Goal: Transaction & Acquisition: Purchase product/service

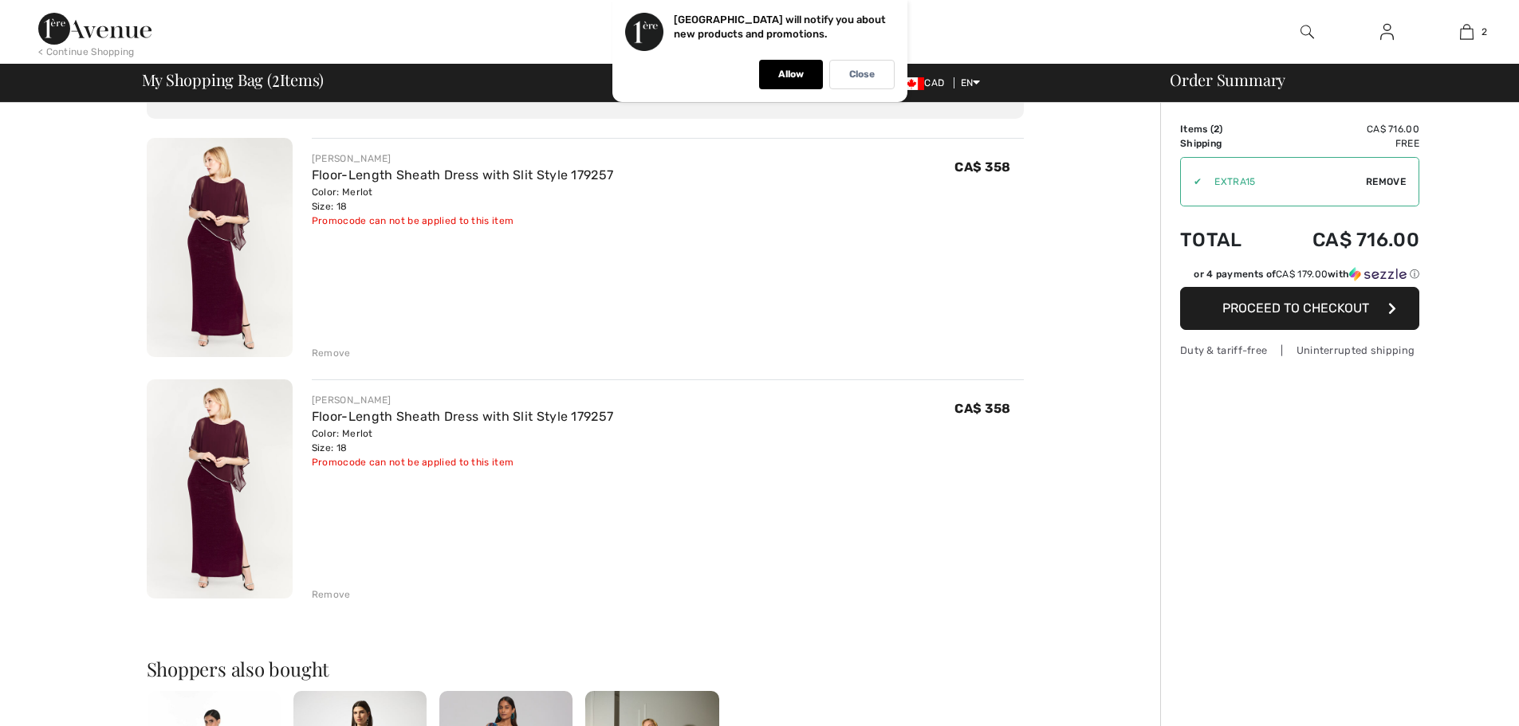
scroll to position [239, 0]
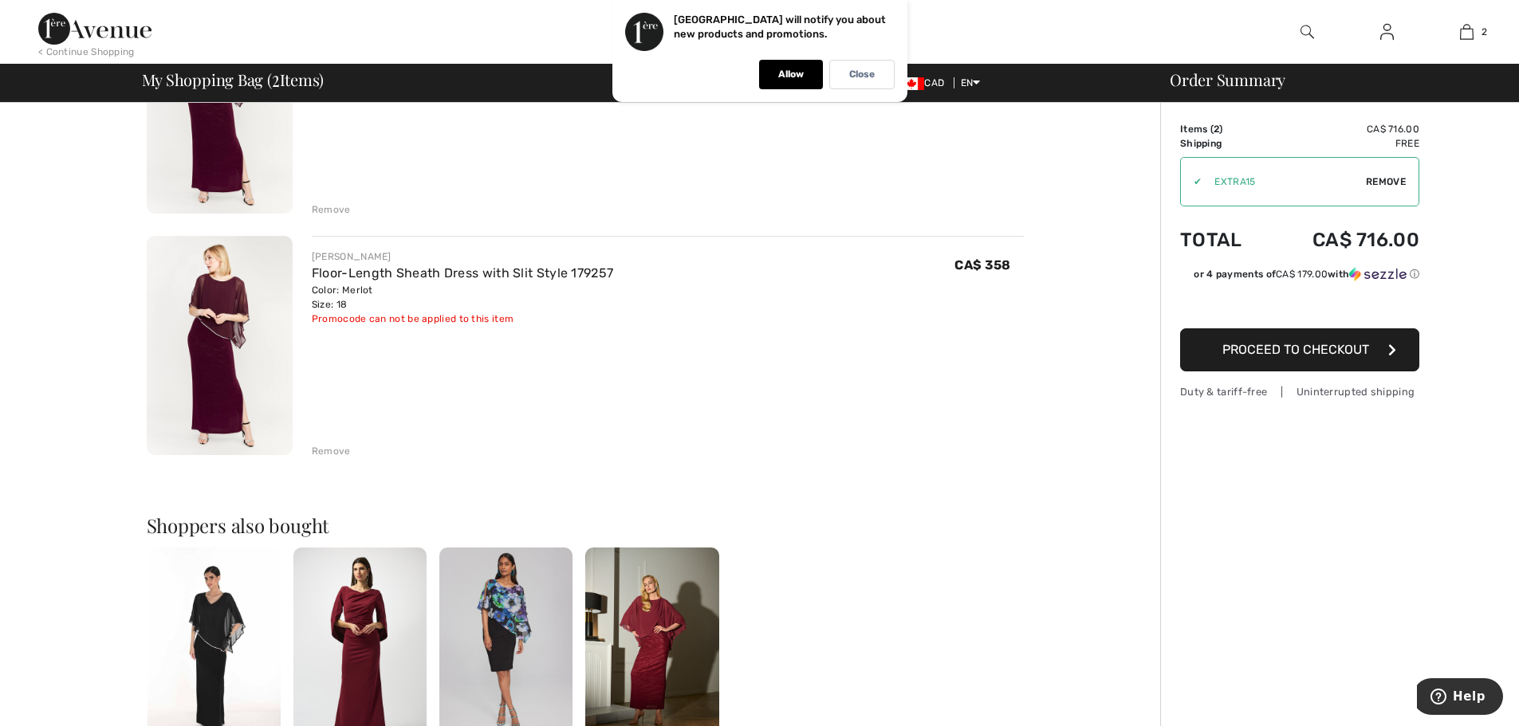
click at [345, 454] on div "Remove" at bounding box center [331, 451] width 39 height 14
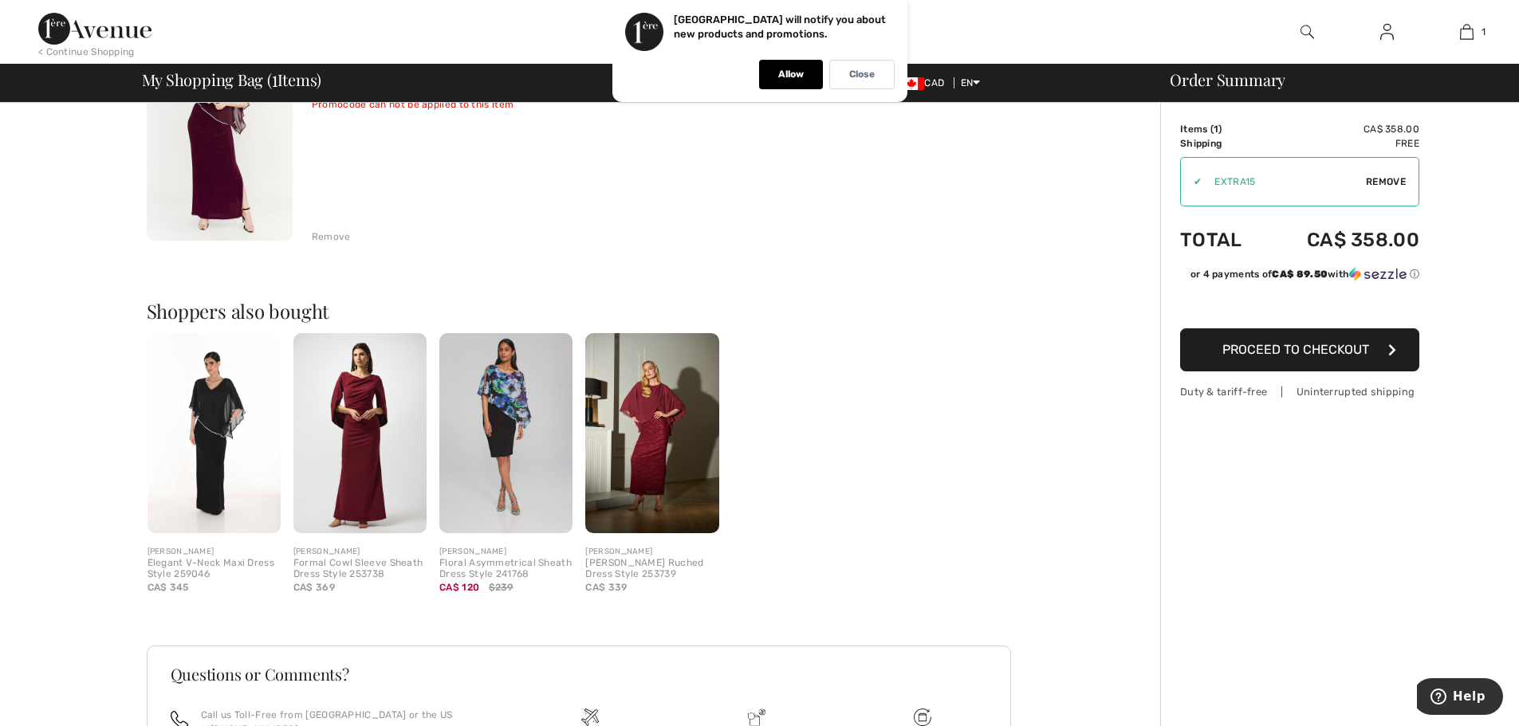
scroll to position [0, 0]
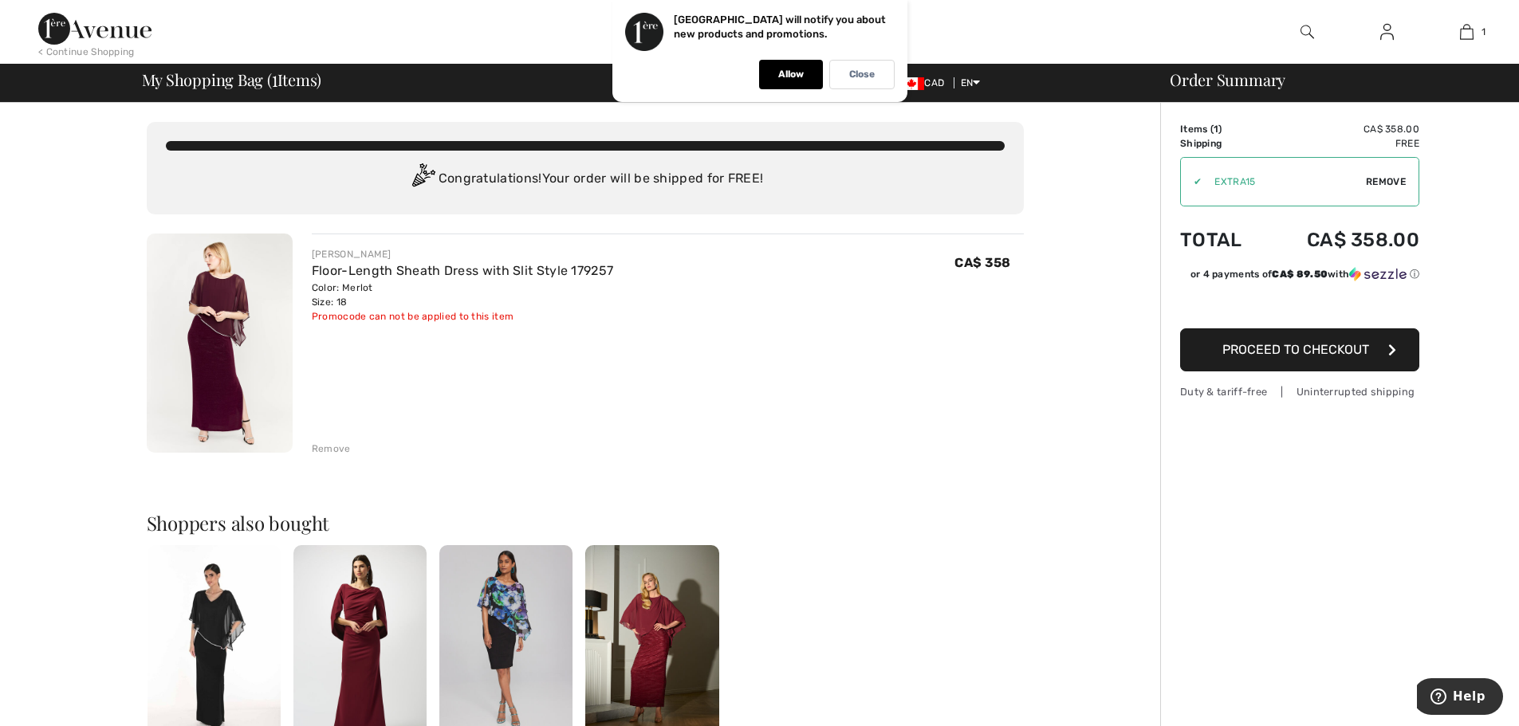
click at [1382, 24] on img at bounding box center [1387, 31] width 14 height 19
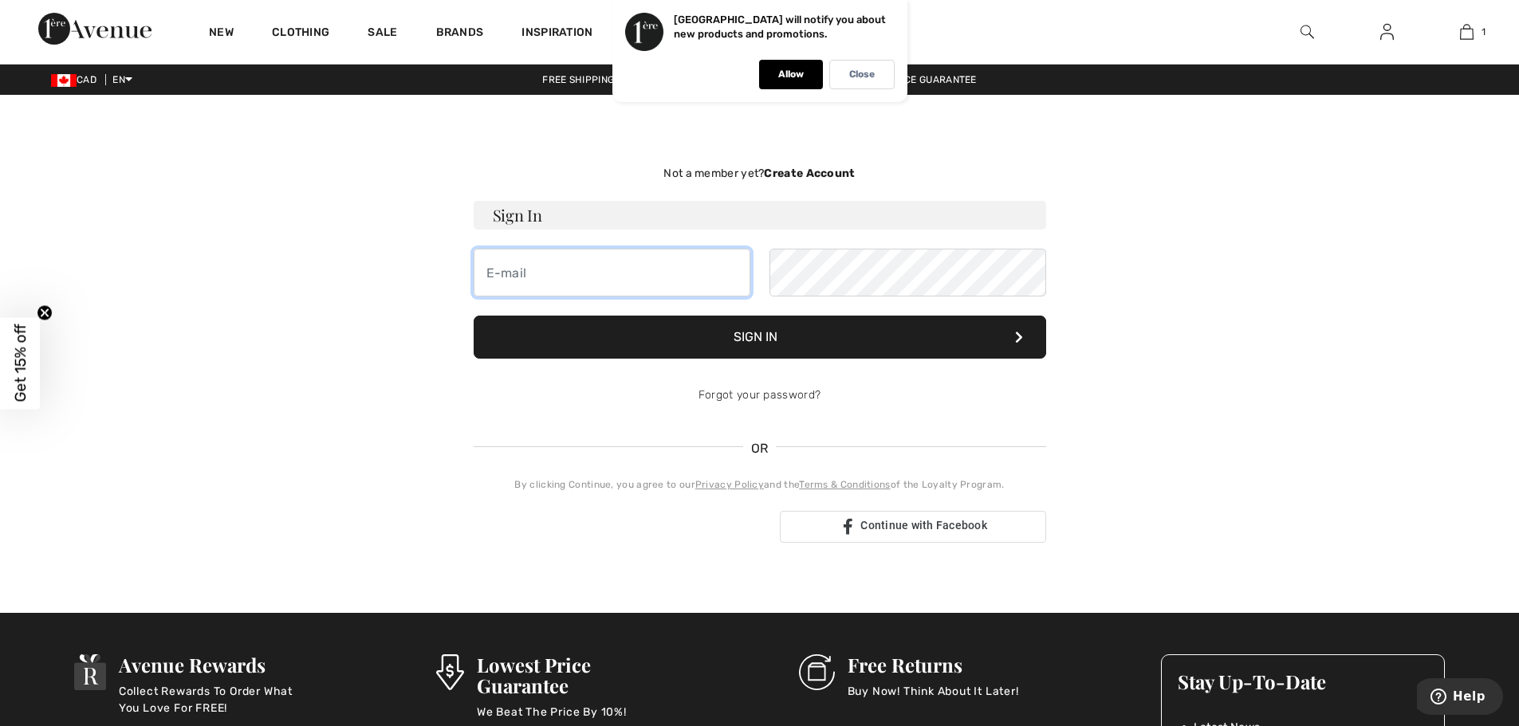
click at [686, 278] on input "email" at bounding box center [612, 273] width 277 height 48
type input "khalid_icmap@yahoo.com"
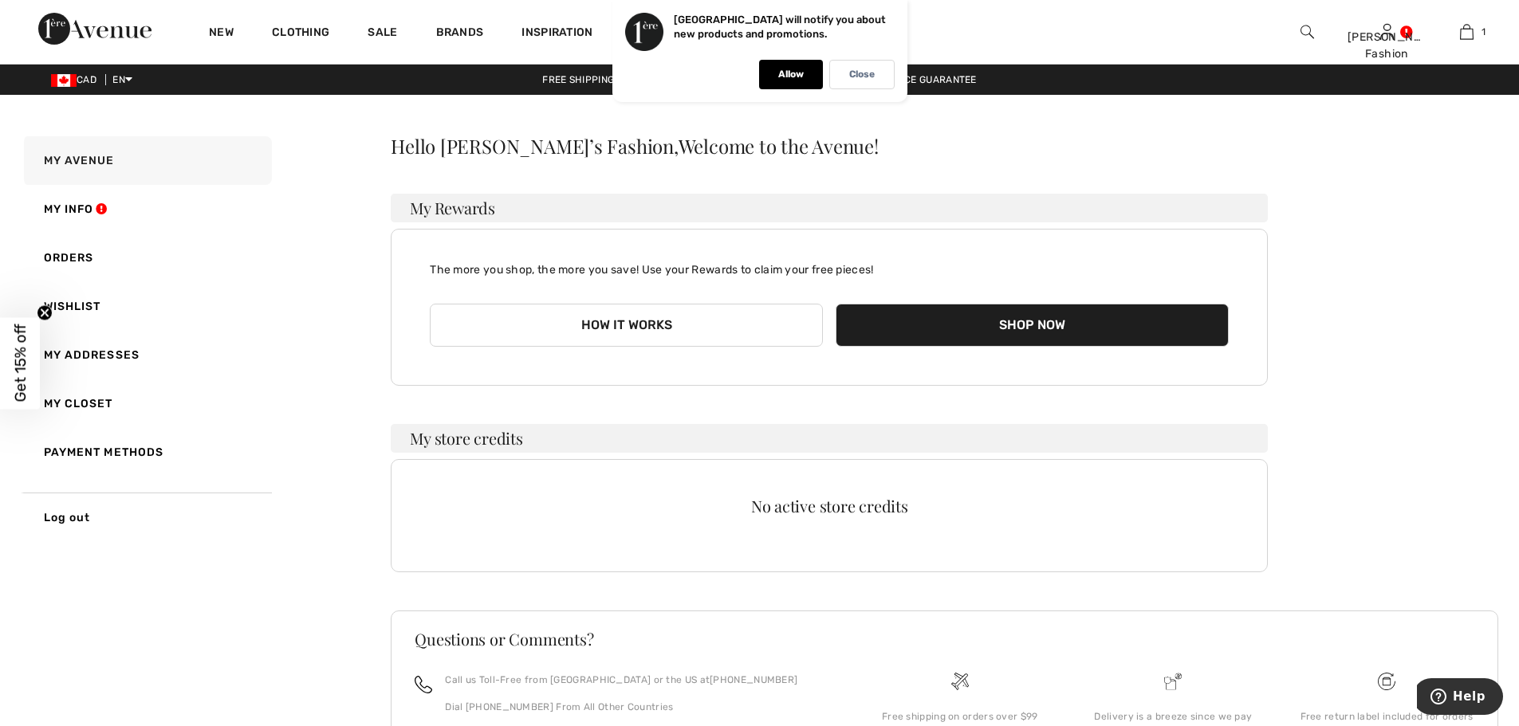
click at [1084, 334] on button "Shop Now" at bounding box center [1032, 325] width 393 height 43
click at [793, 89] on div "Allow" at bounding box center [791, 75] width 64 height 30
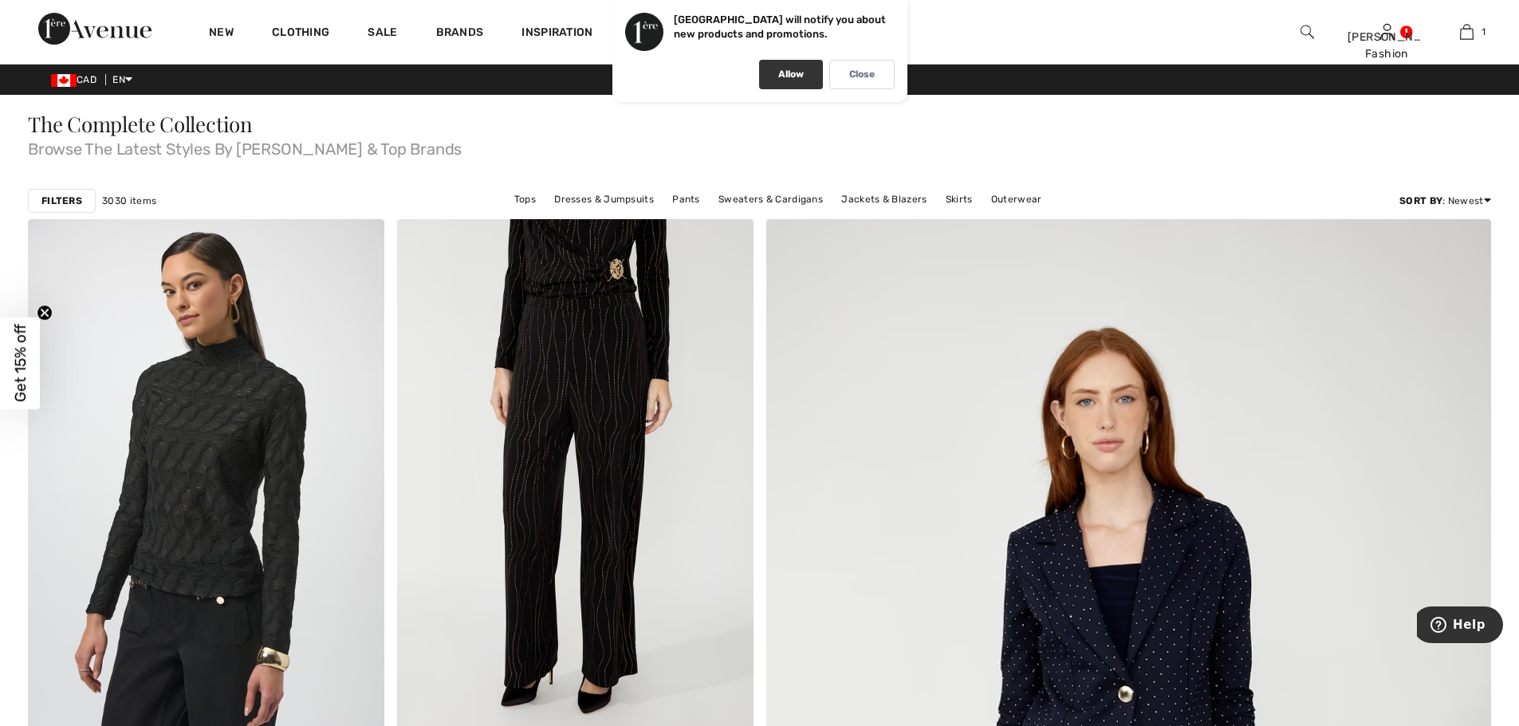
click at [788, 73] on p "Allow" at bounding box center [791, 75] width 26 height 12
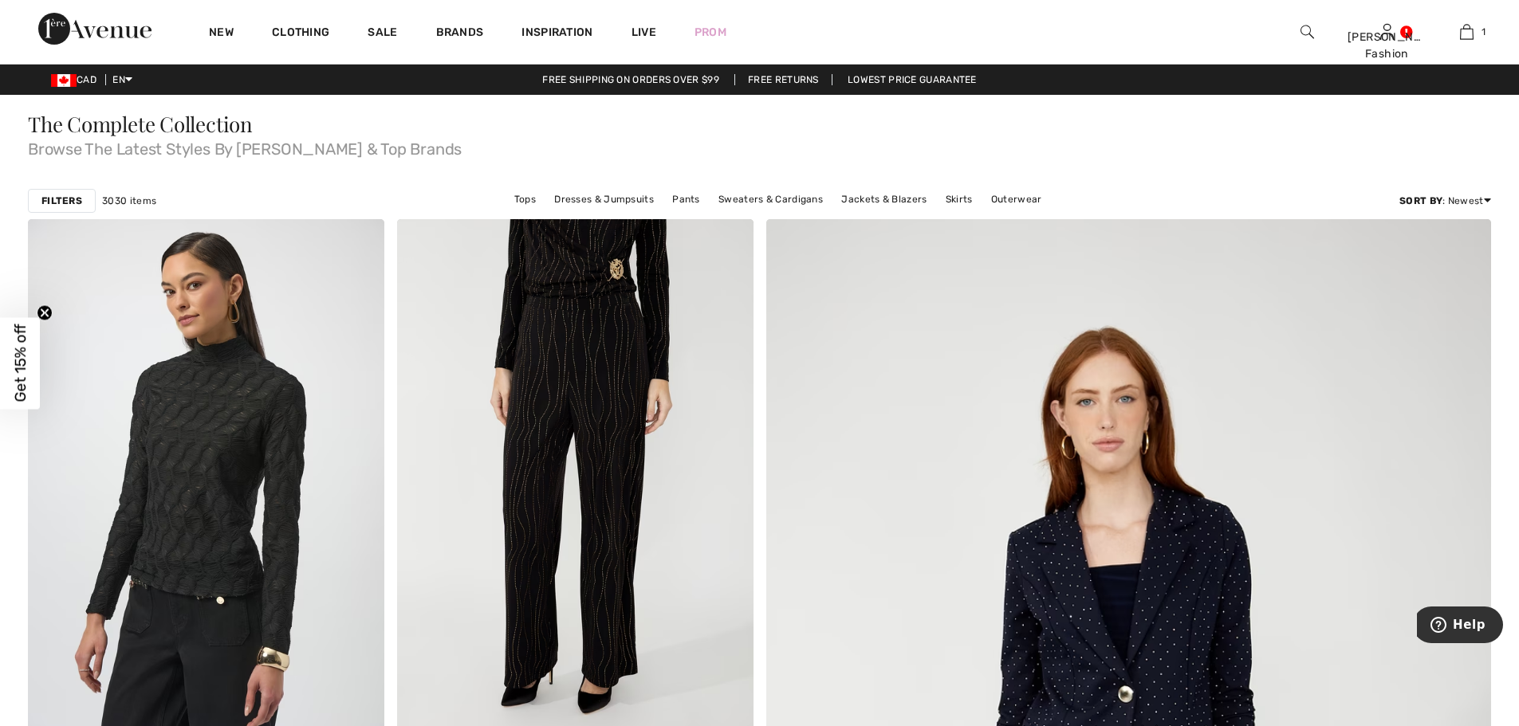
click at [1304, 31] on img at bounding box center [1308, 31] width 14 height 19
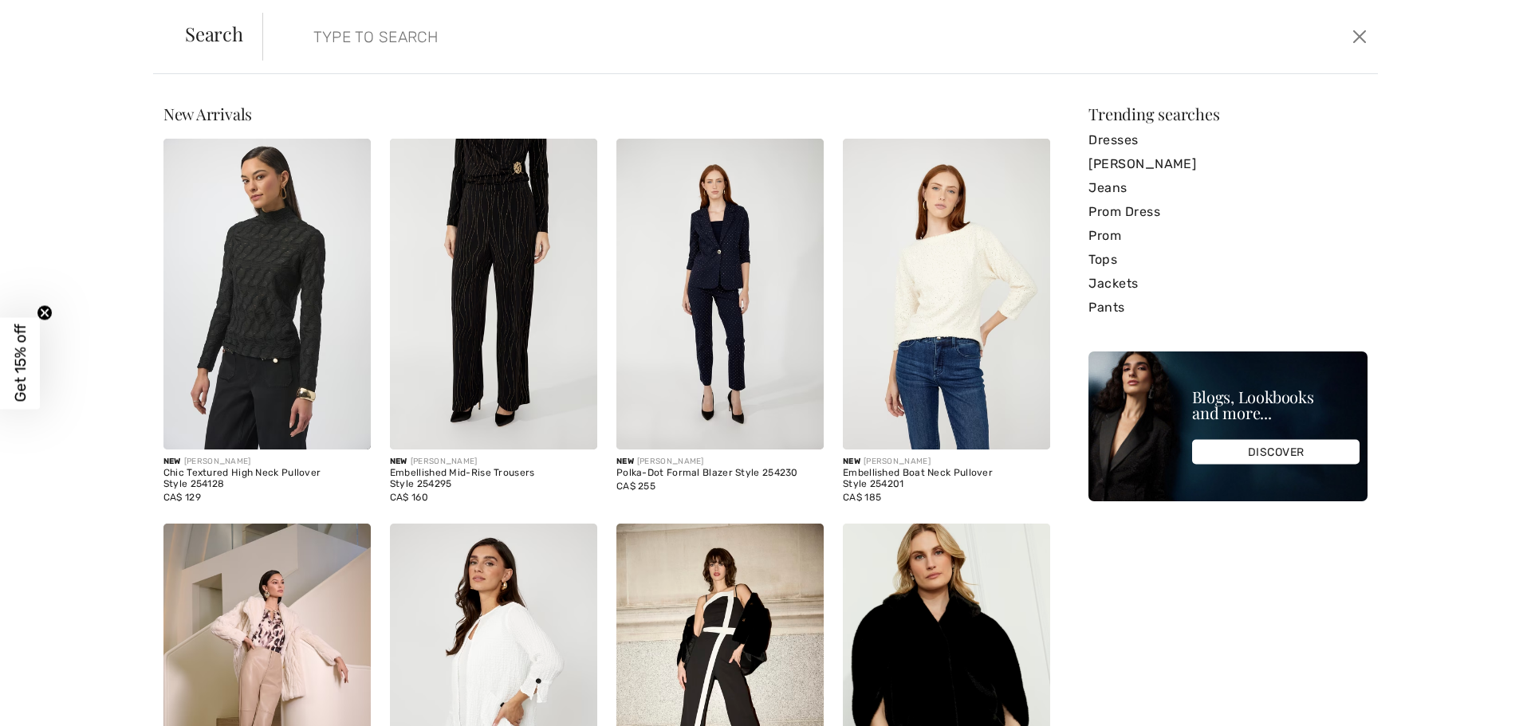
click at [371, 26] on input "search" at bounding box center [693, 37] width 785 height 48
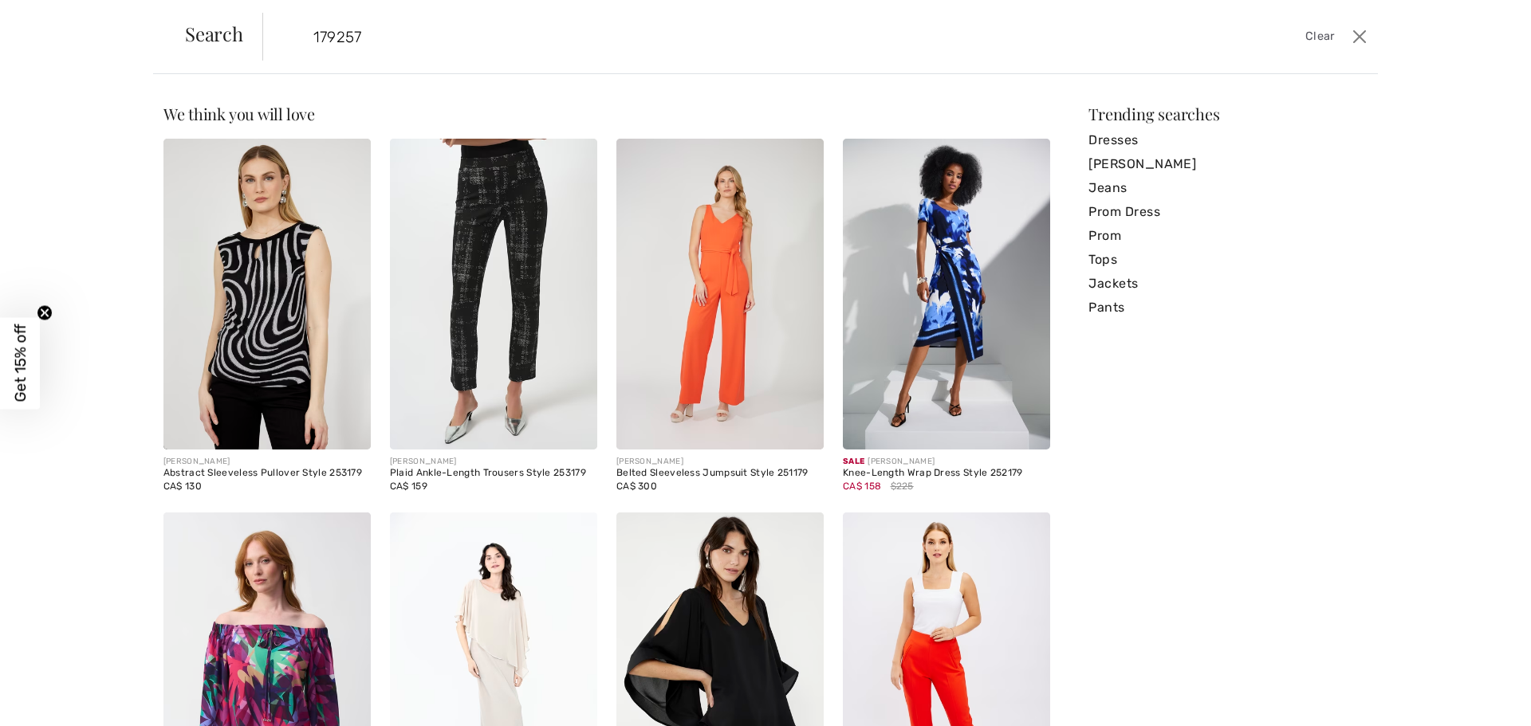
type input "179257"
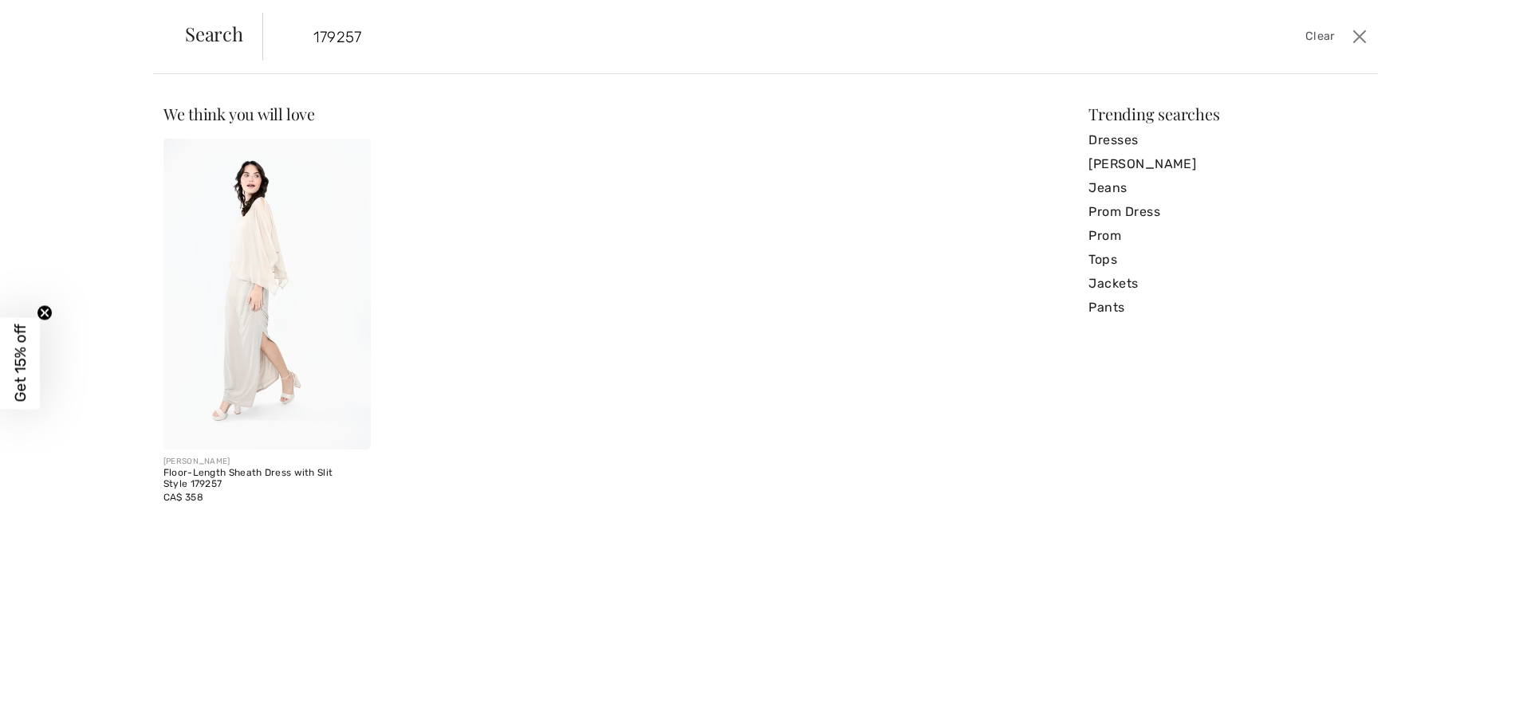
click at [242, 330] on img at bounding box center [266, 294] width 207 height 311
click at [262, 360] on img at bounding box center [266, 294] width 207 height 311
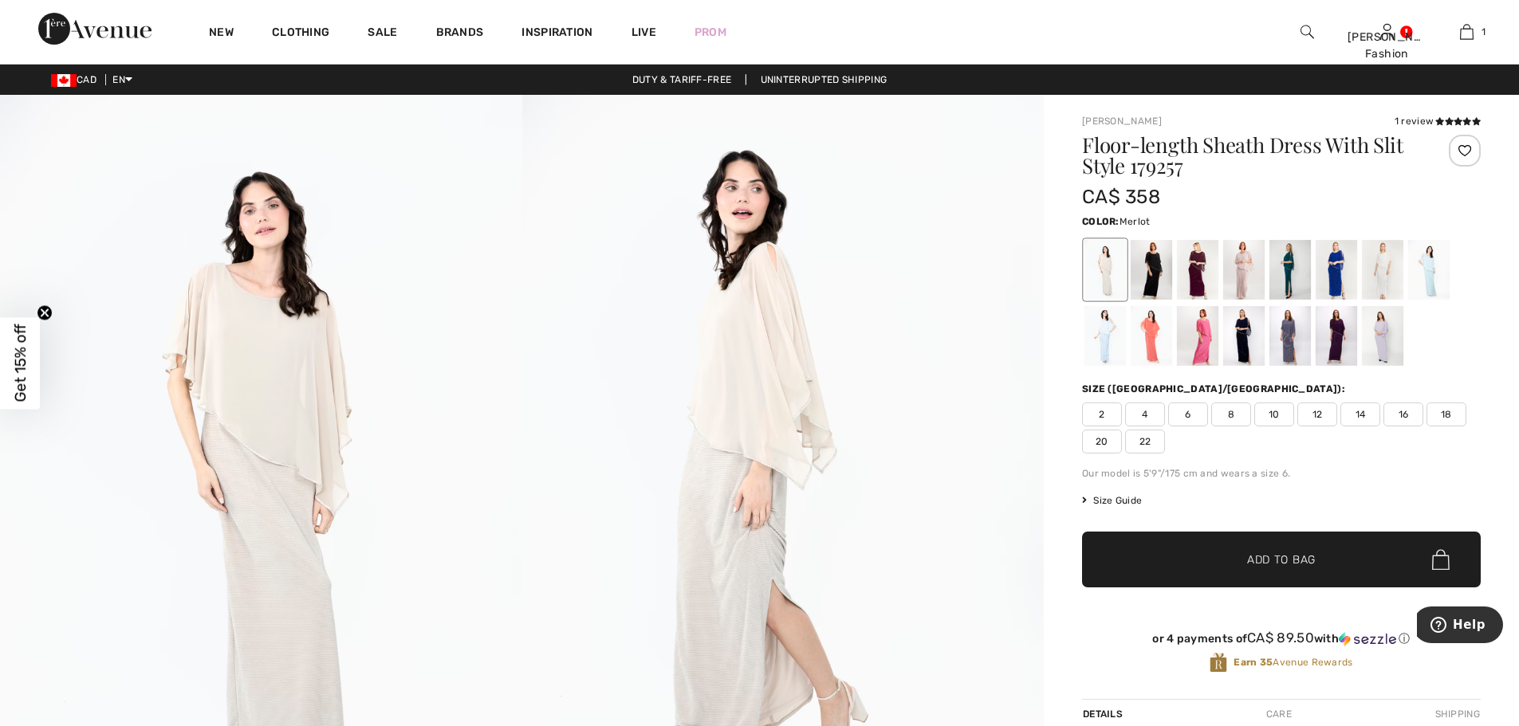
click at [1210, 265] on div at bounding box center [1197, 270] width 41 height 60
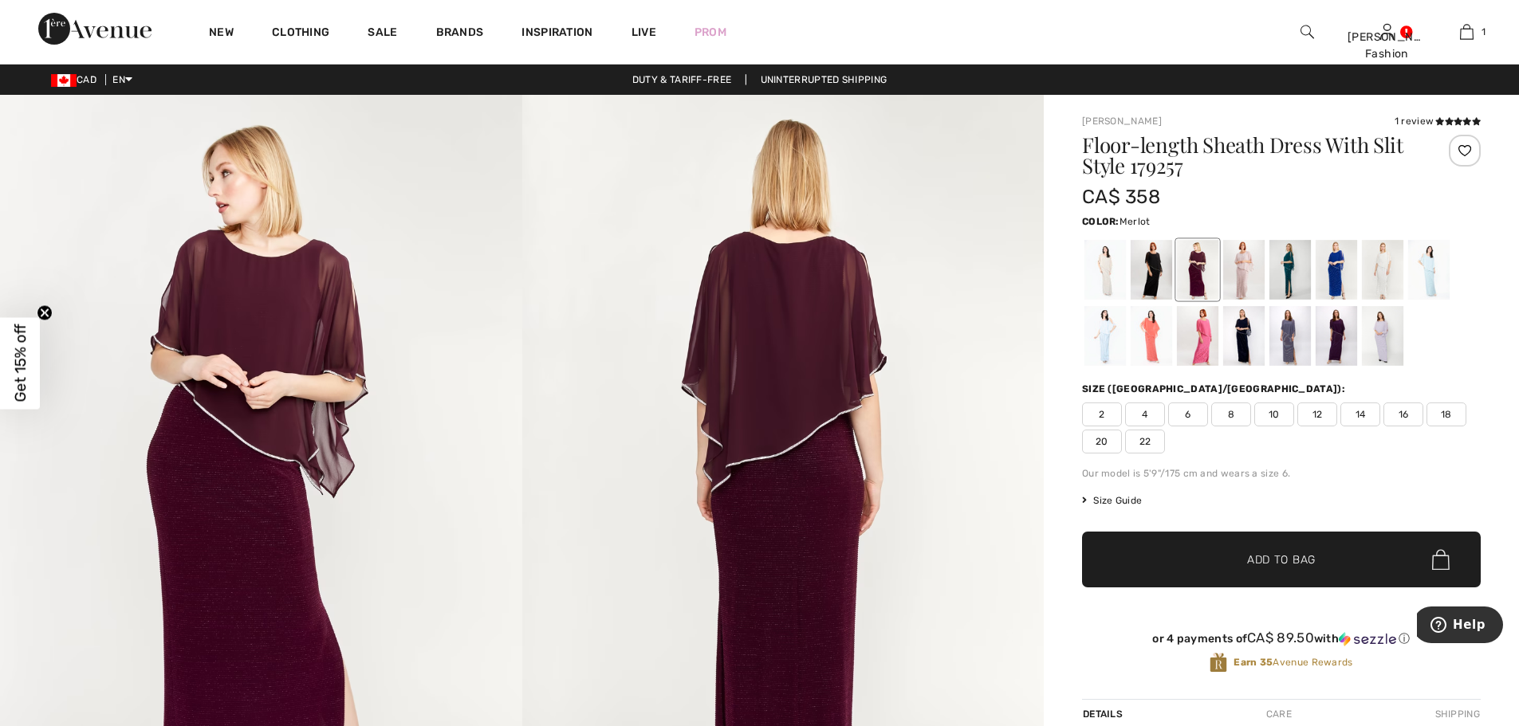
scroll to position [239, 0]
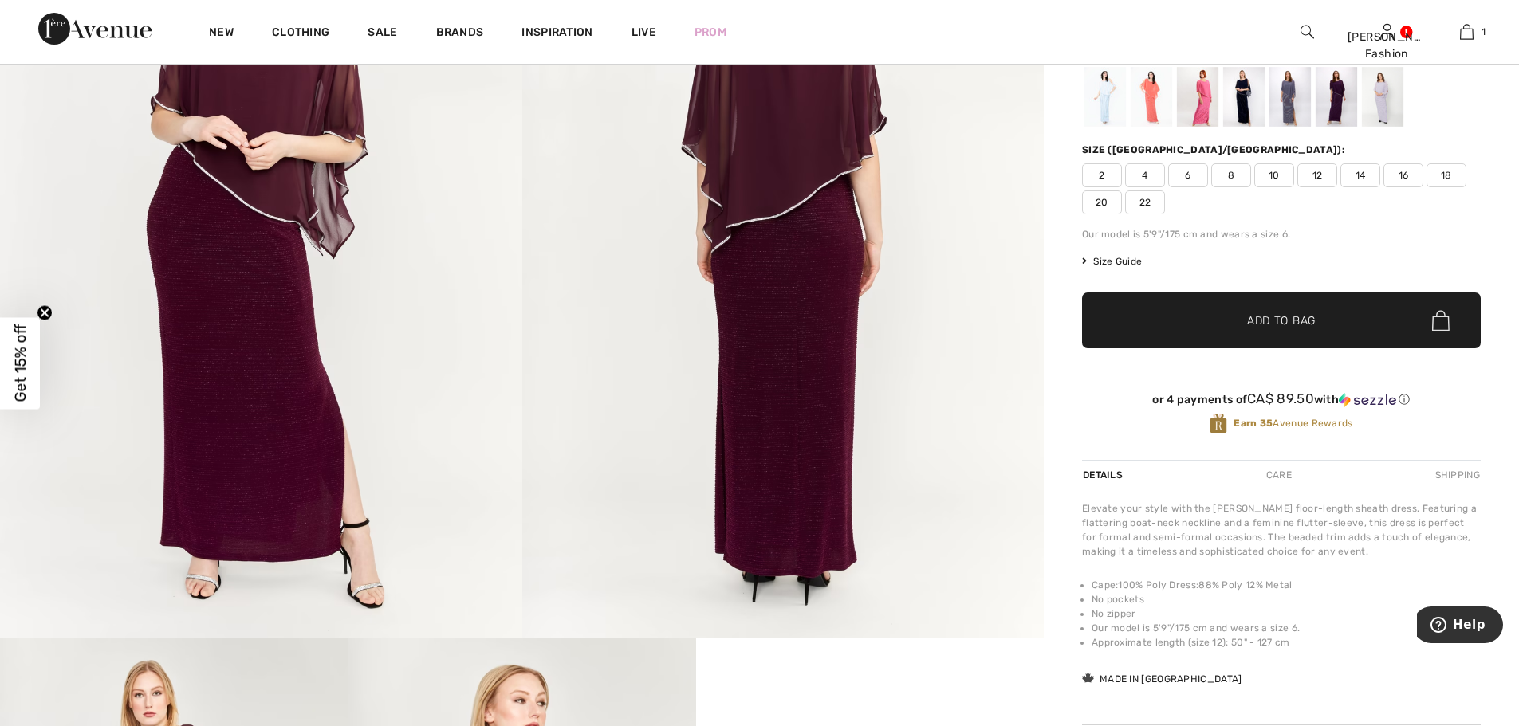
click at [1458, 171] on span "18" at bounding box center [1446, 175] width 40 height 24
click at [1277, 329] on span "✔ Added to Bag Add to Bag" at bounding box center [1281, 321] width 399 height 56
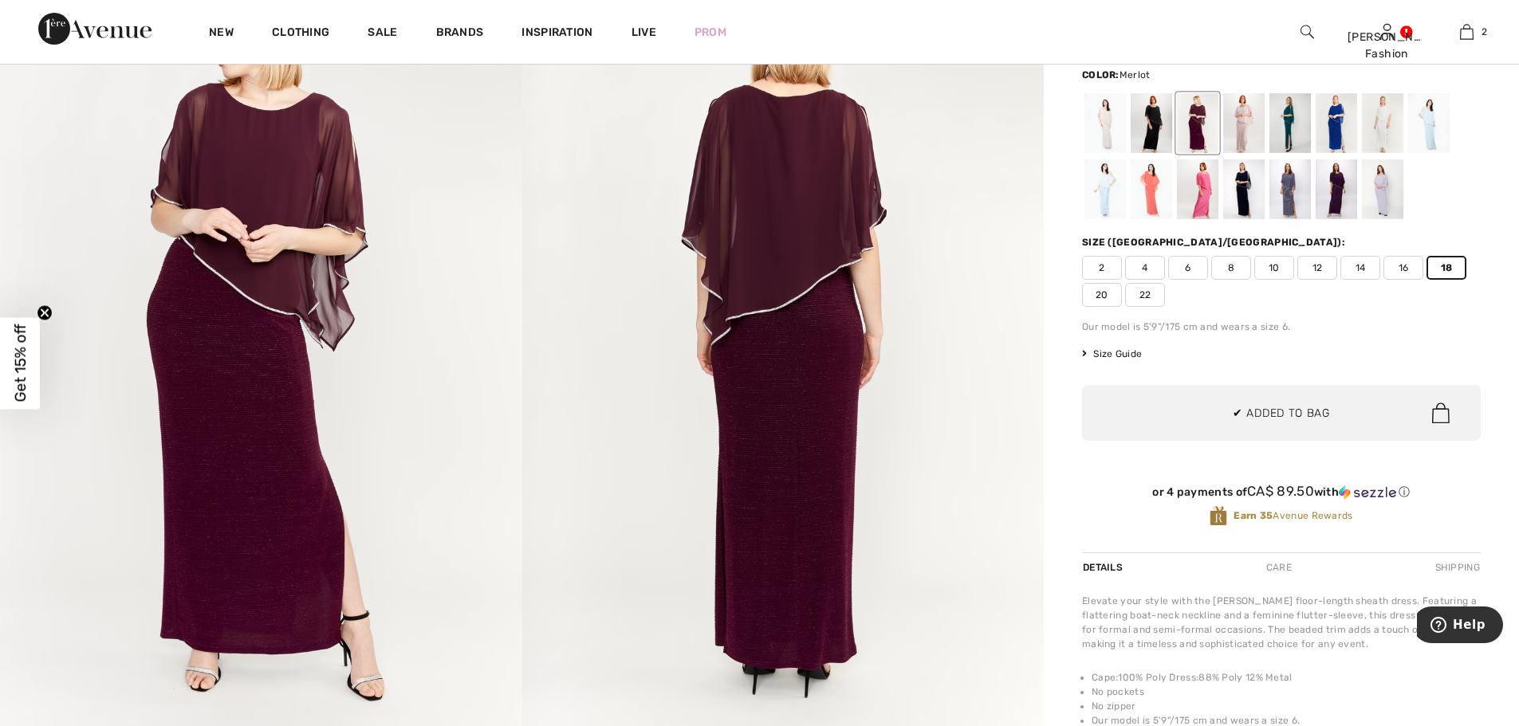
scroll to position [0, 0]
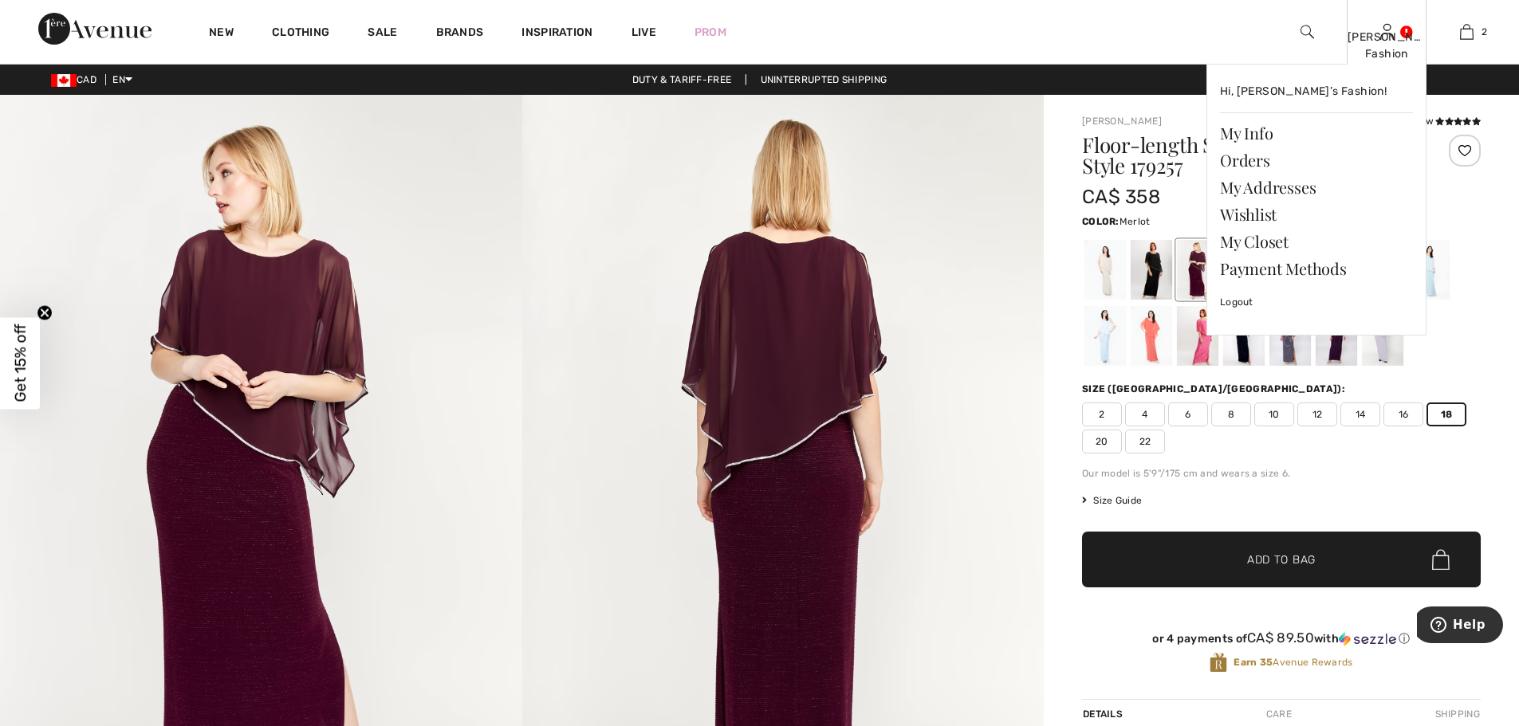
click at [1388, 25] on img at bounding box center [1387, 31] width 14 height 19
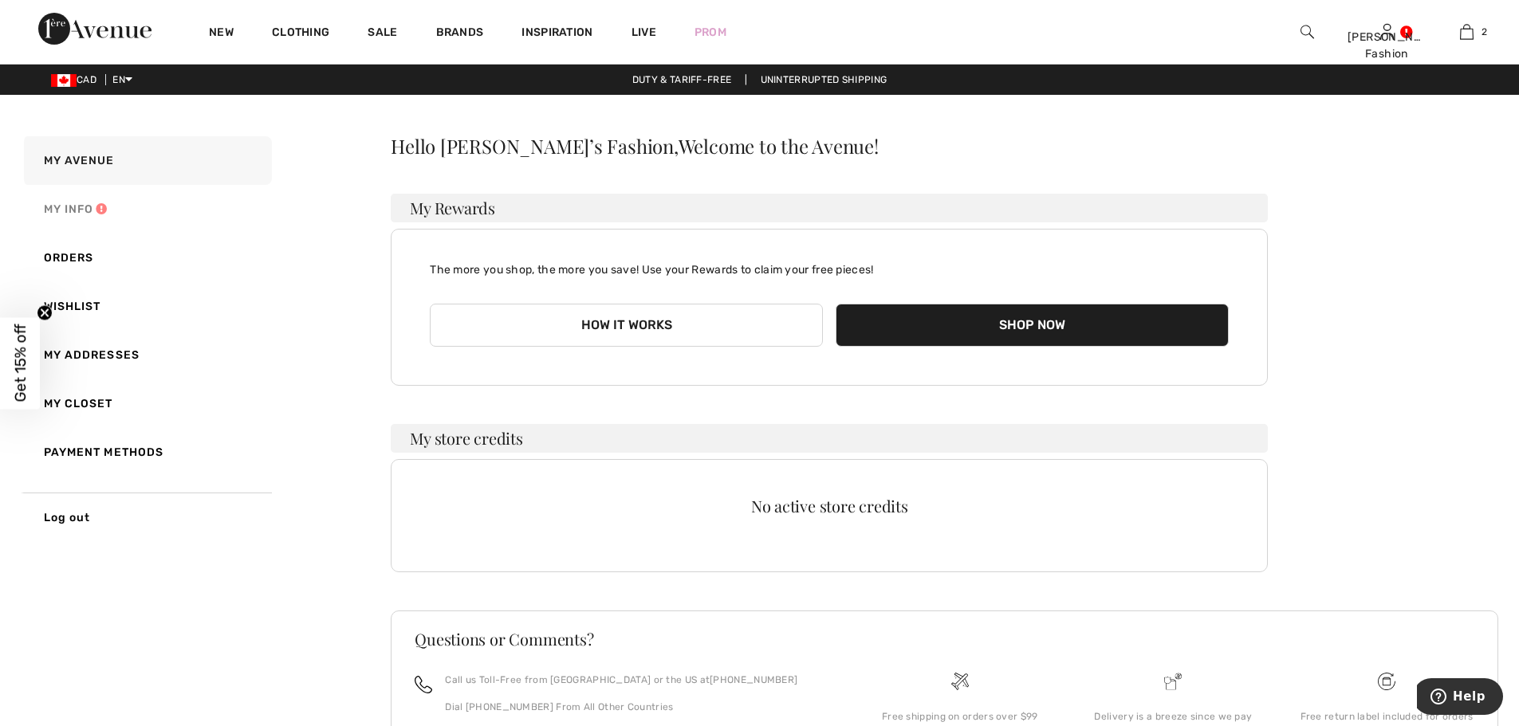
click at [67, 212] on link "My Info" at bounding box center [146, 209] width 251 height 49
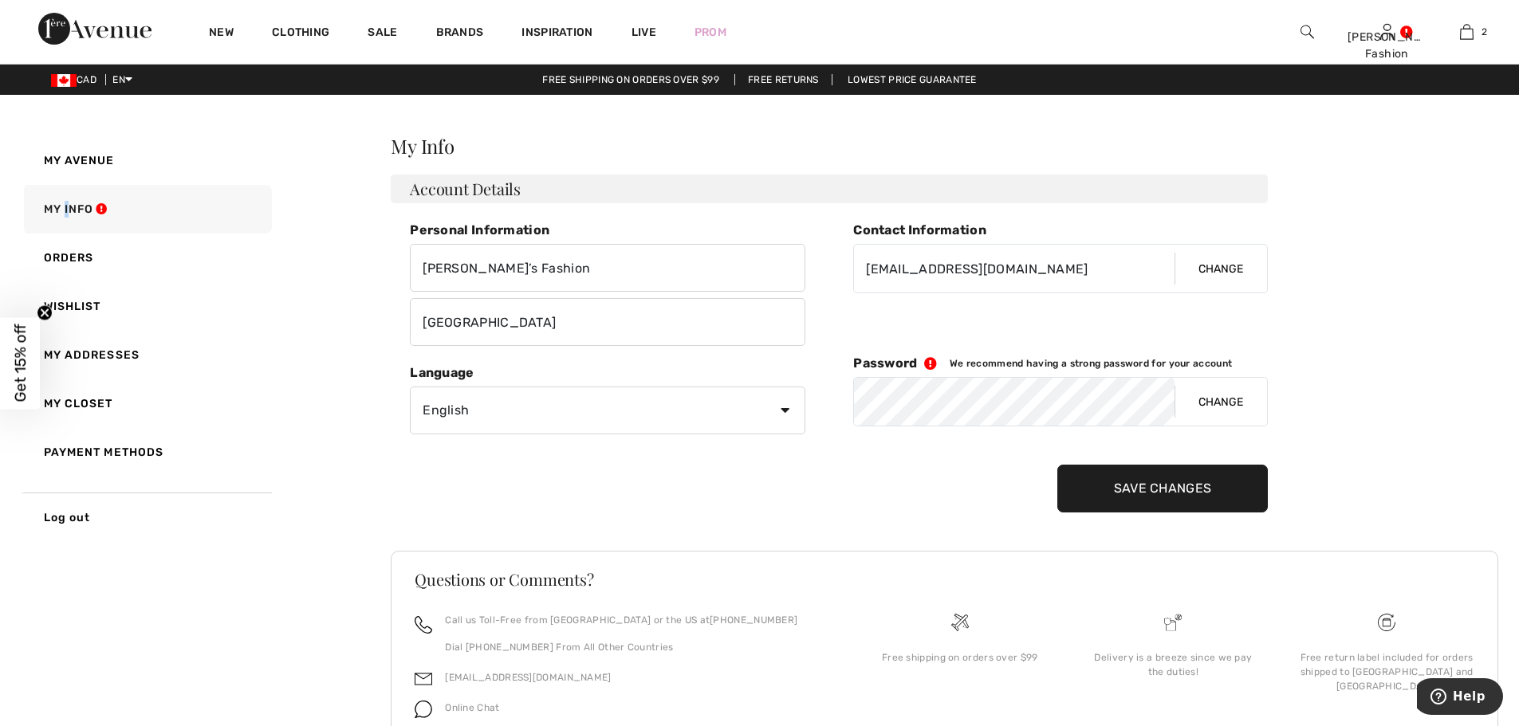
click at [1225, 404] on button "Change" at bounding box center [1221, 402] width 92 height 48
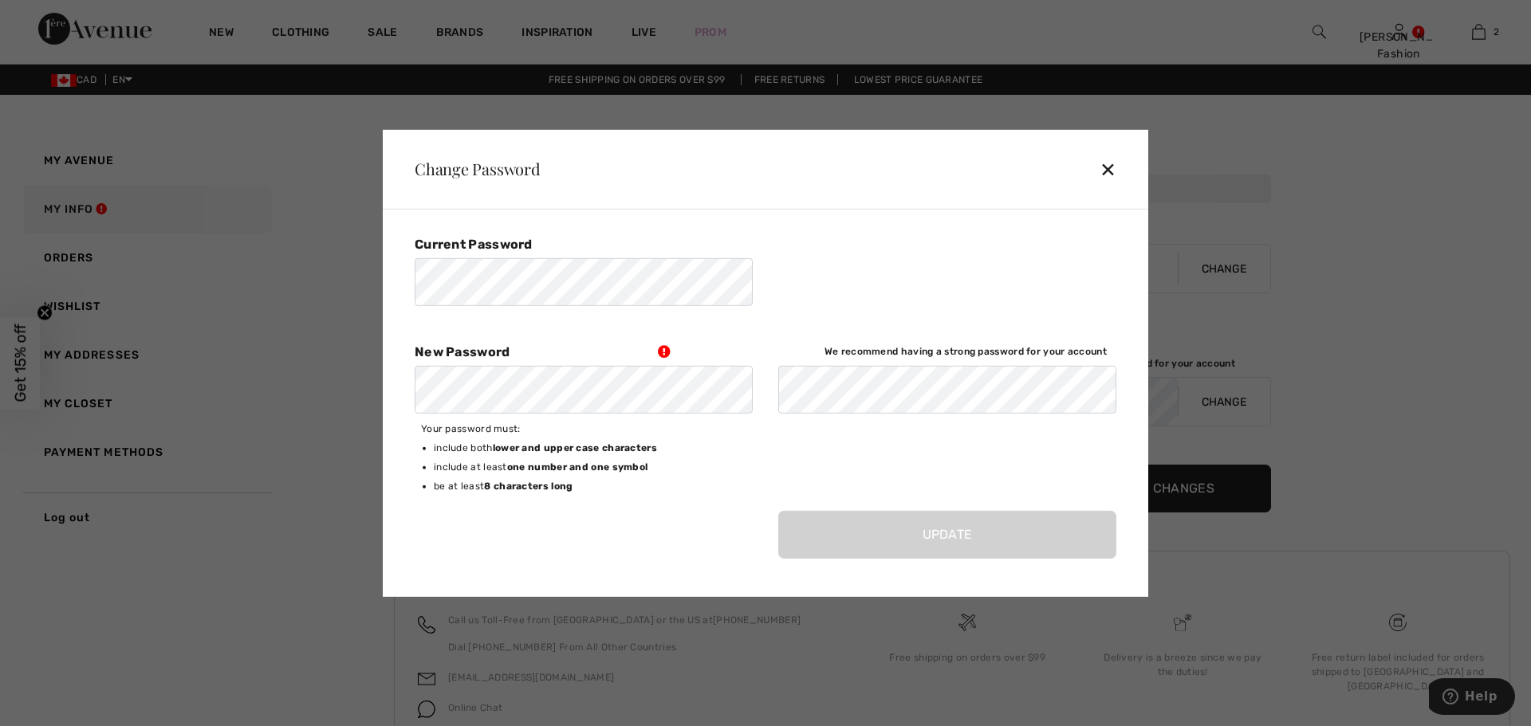
click at [1110, 166] on div "✕" at bounding box center [1115, 168] width 30 height 33
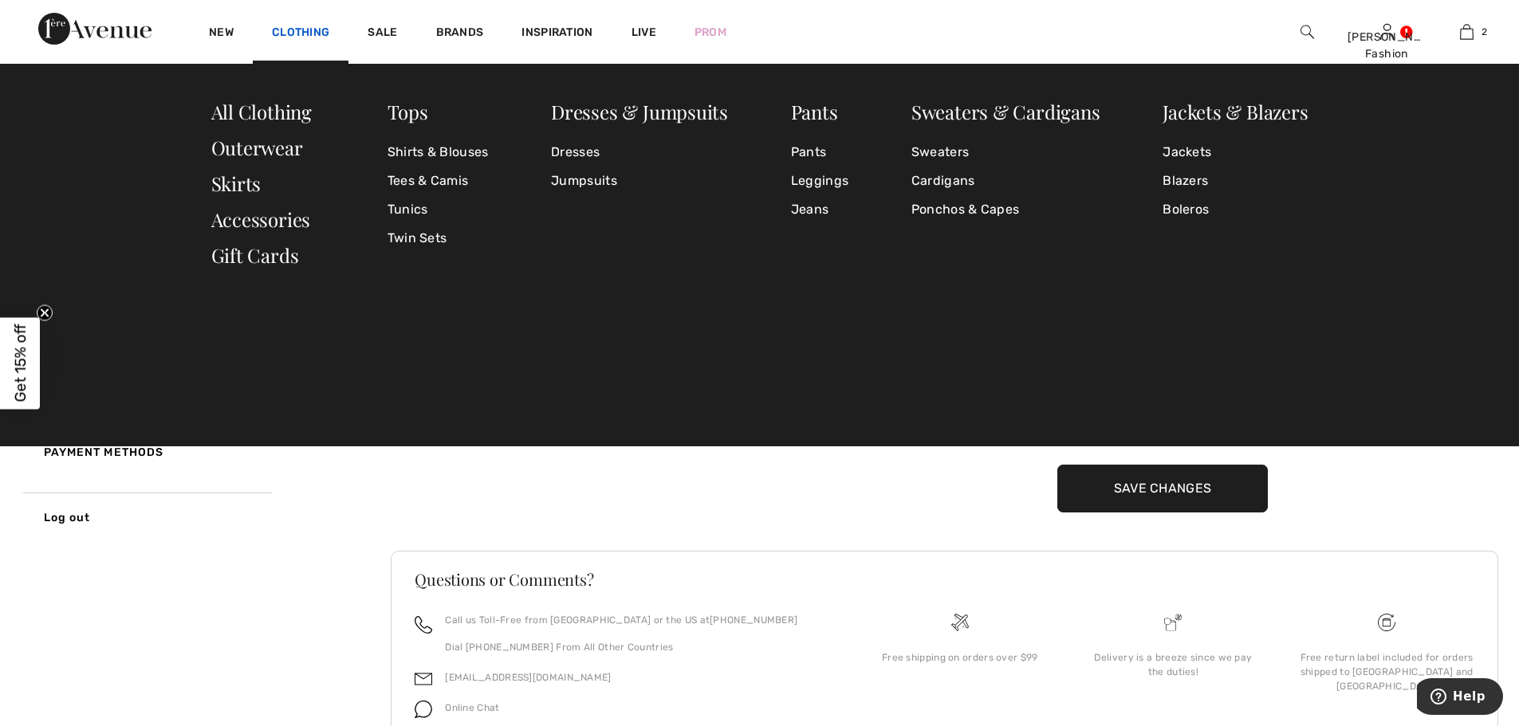
click at [327, 31] on link "Clothing" at bounding box center [300, 34] width 57 height 17
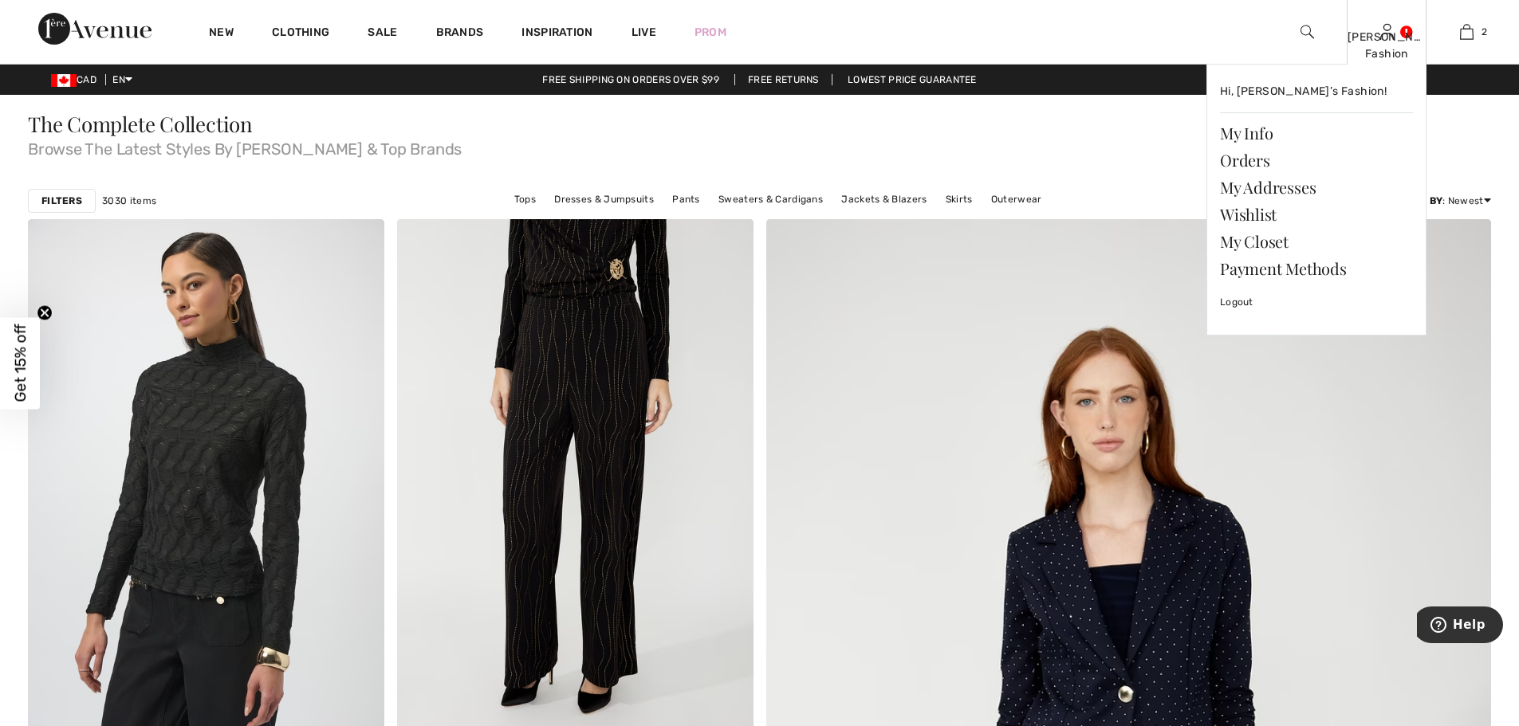
click at [1387, 30] on div "[PERSON_NAME]’s Fashion" at bounding box center [1387, 45] width 78 height 33
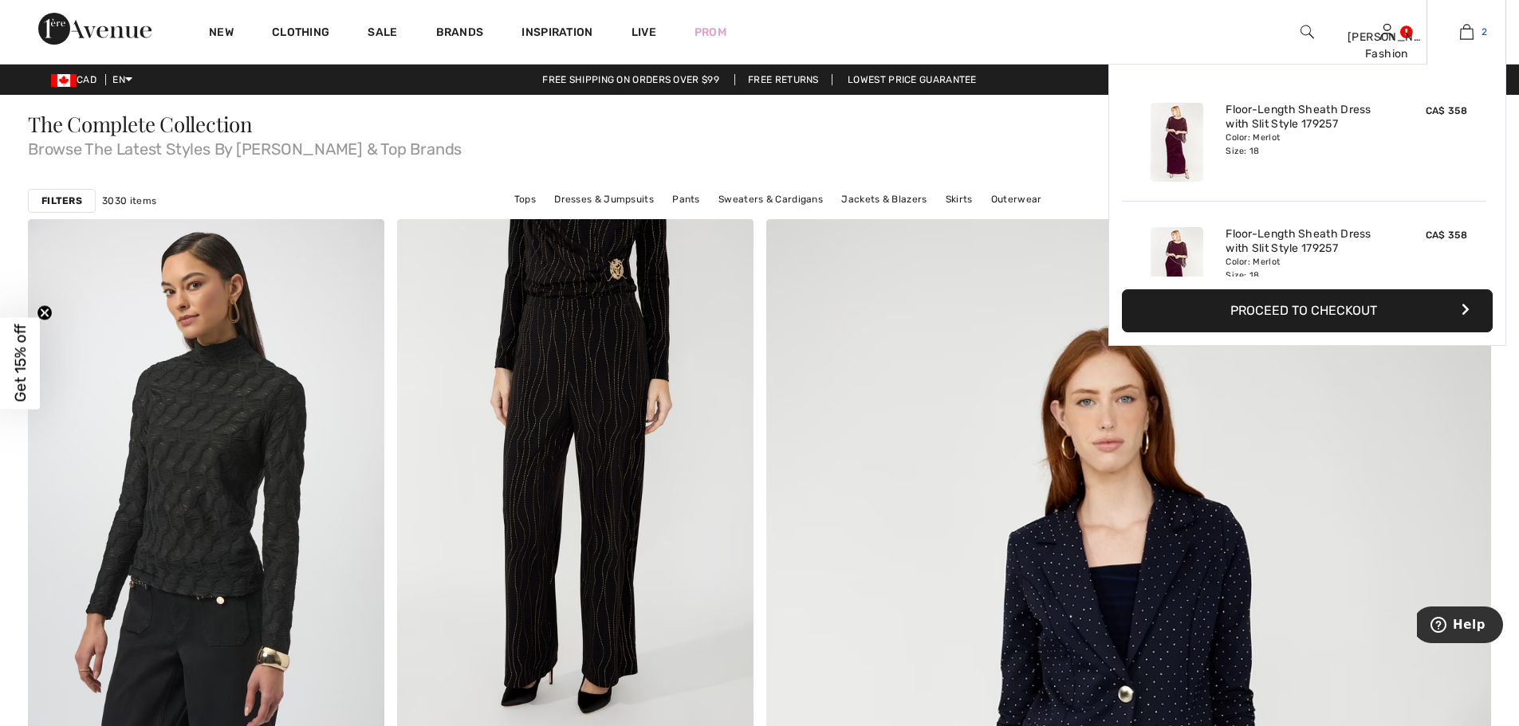
click at [1478, 34] on link "2" at bounding box center [1466, 31] width 78 height 19
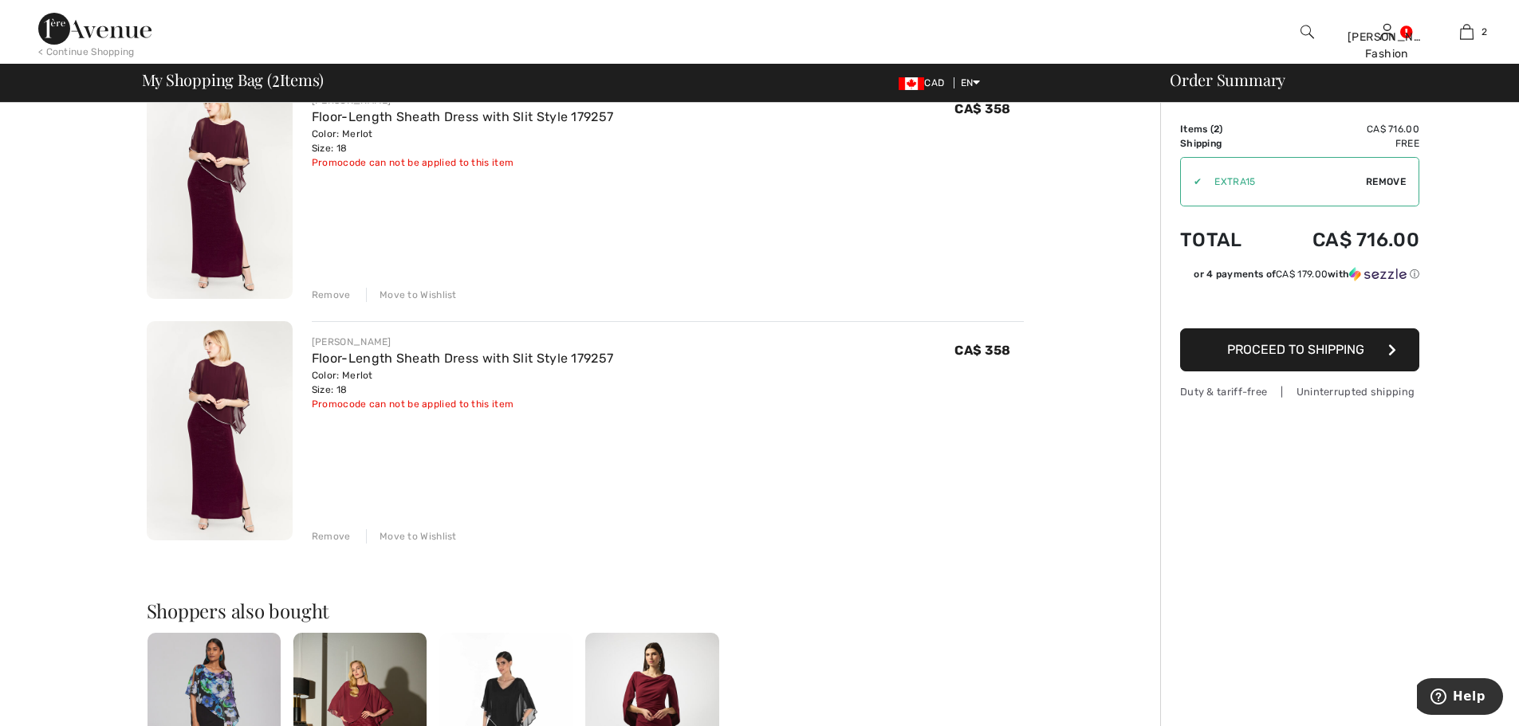
scroll to position [159, 0]
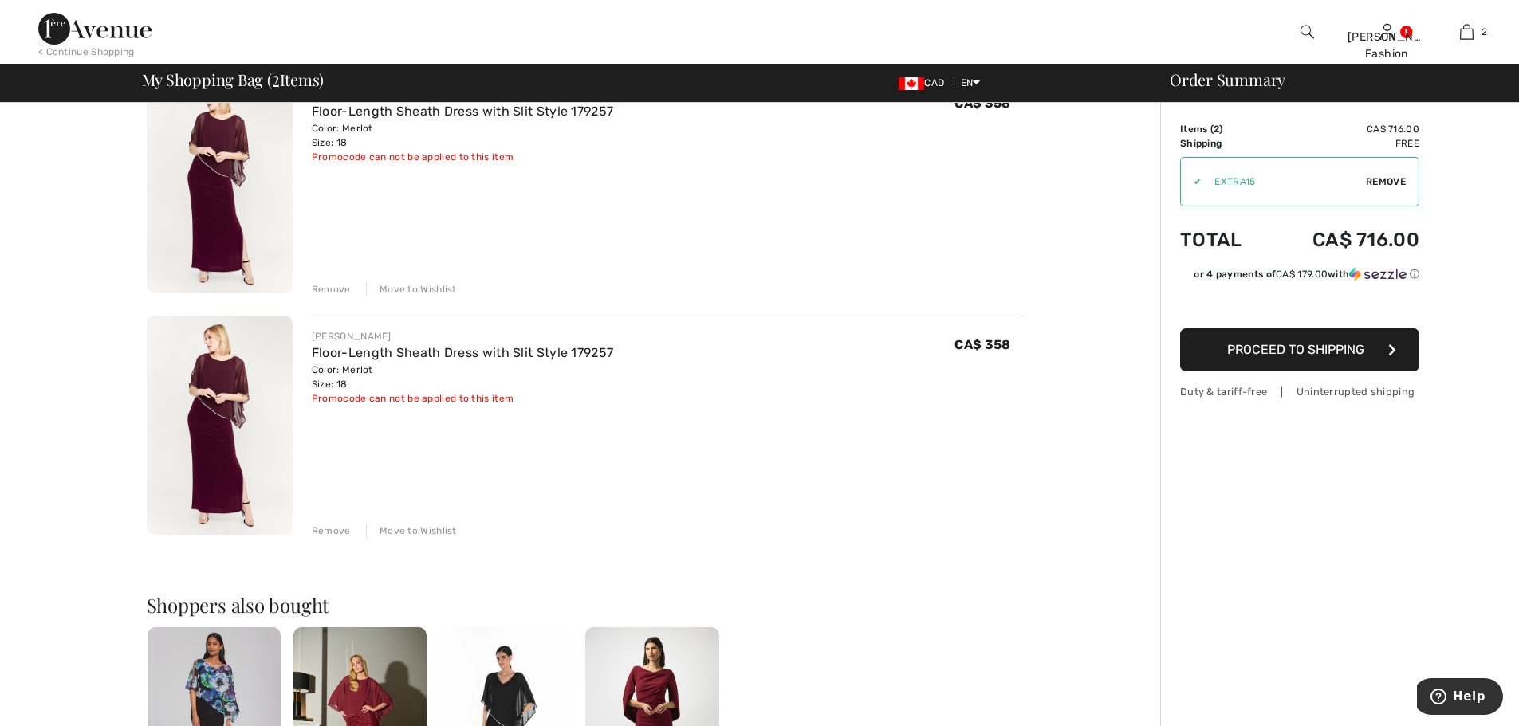
click at [324, 533] on div "Remove" at bounding box center [331, 531] width 39 height 14
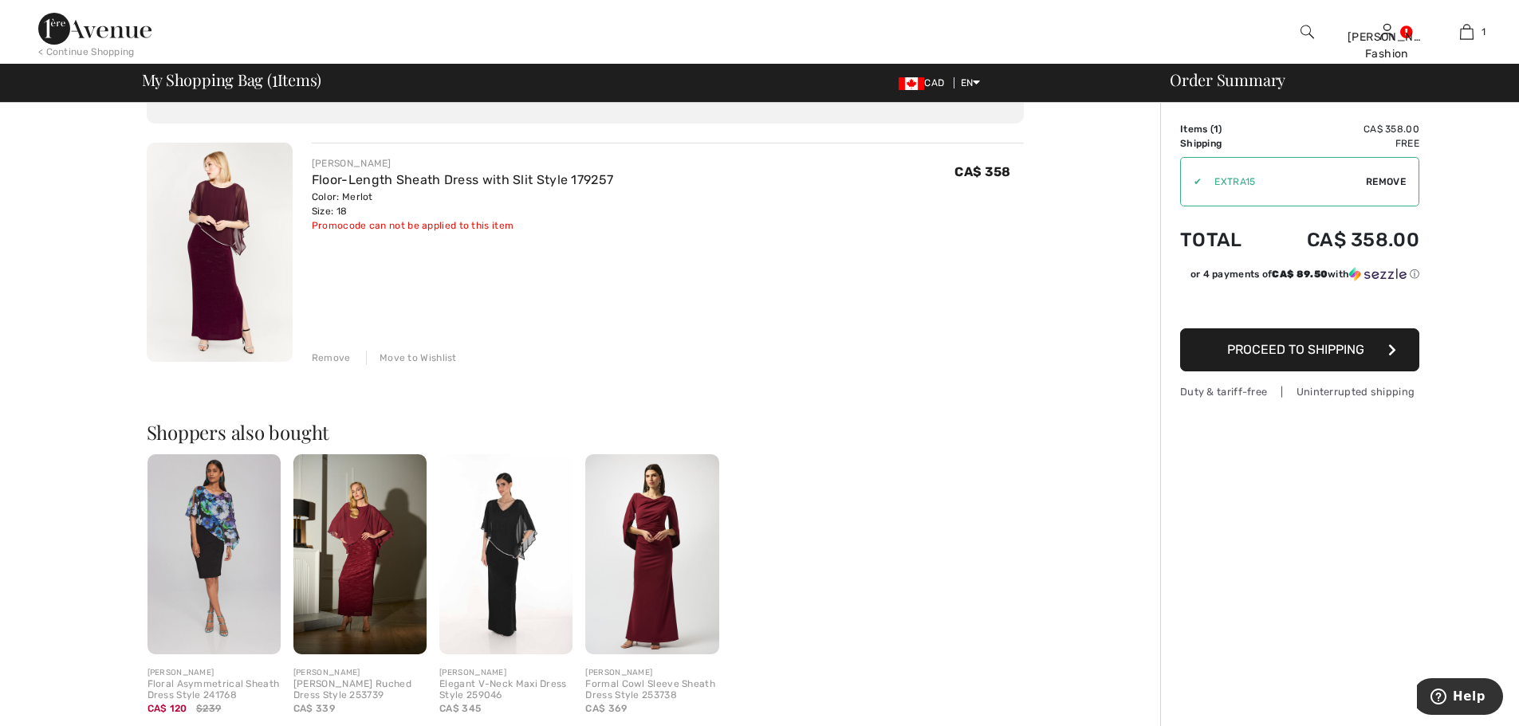
scroll to position [0, 0]
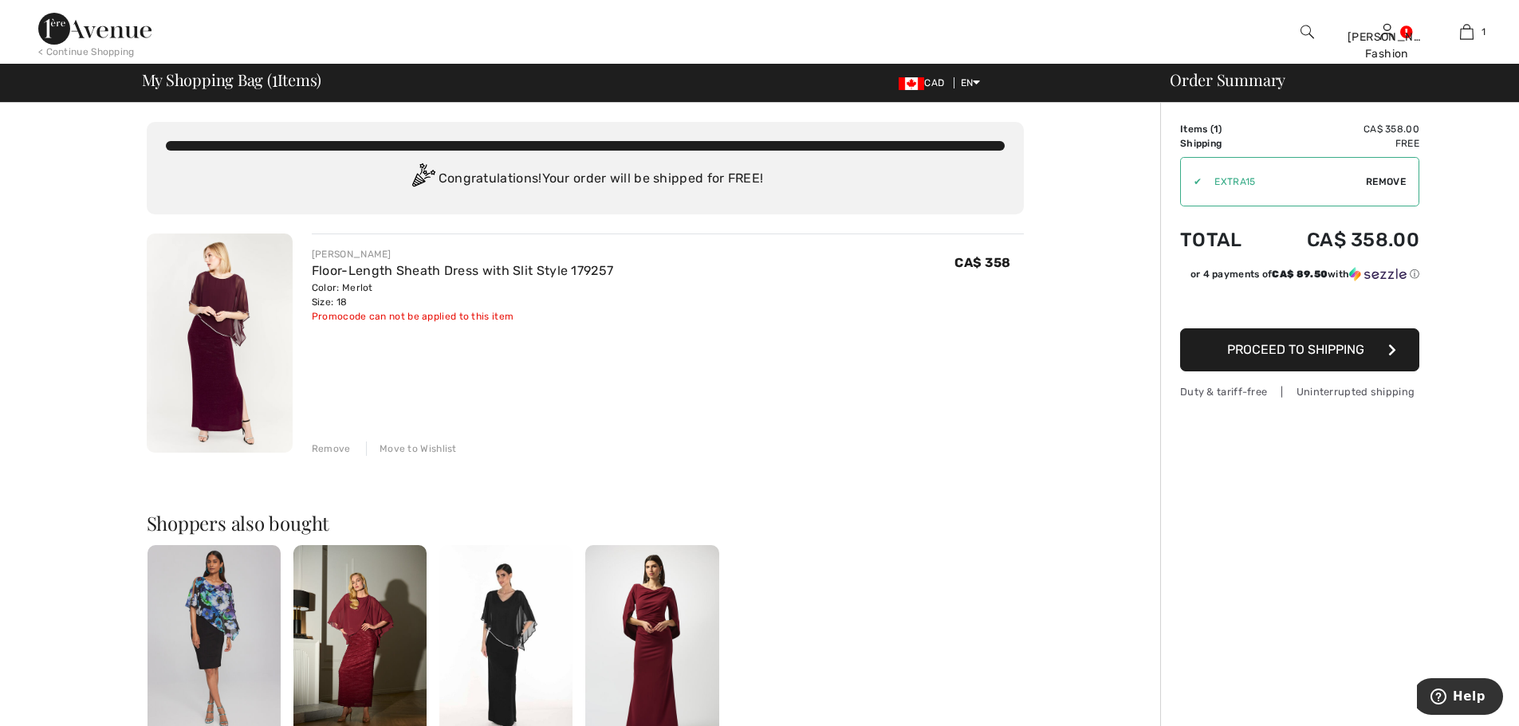
click at [1385, 351] on button "Proceed to Shipping" at bounding box center [1299, 350] width 239 height 43
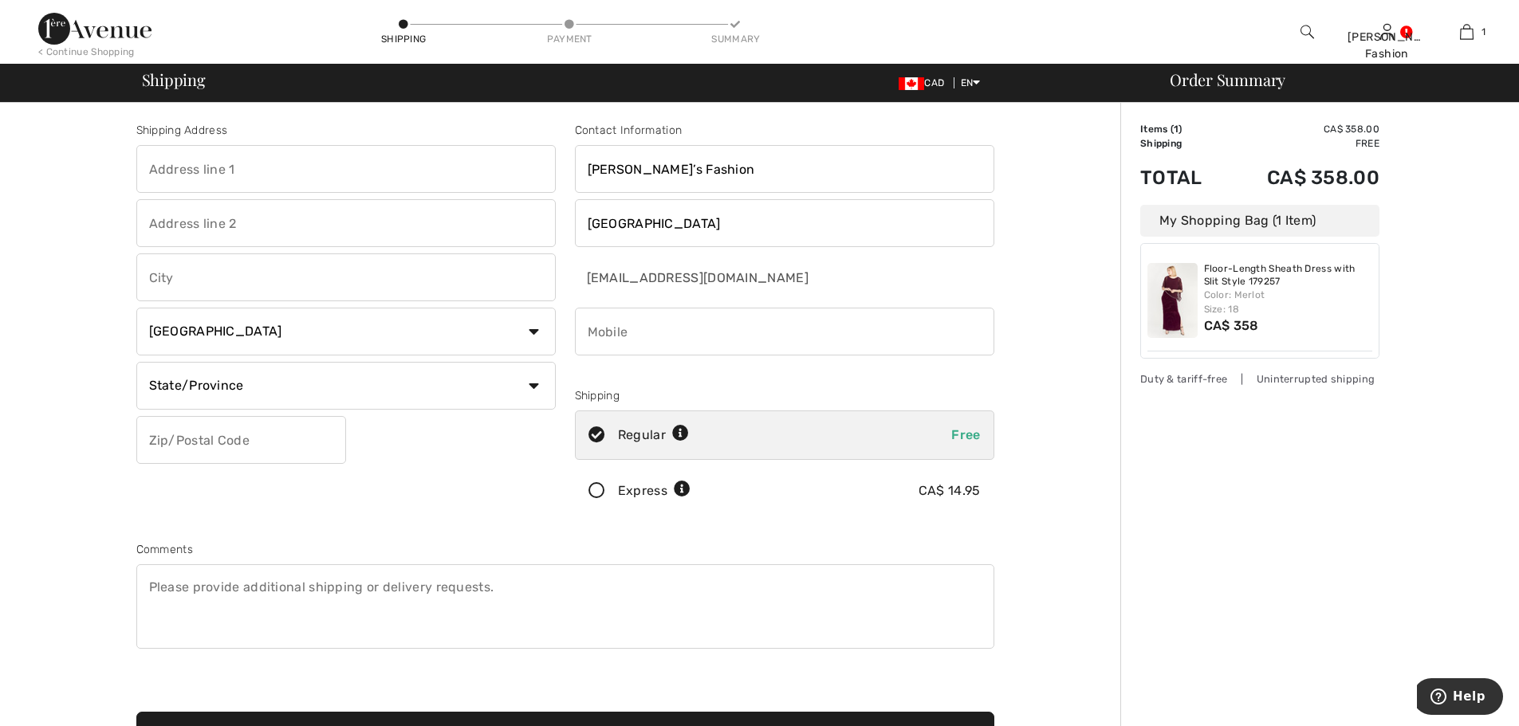
click at [1249, 305] on div "Color: Merlot Size: 18" at bounding box center [1288, 302] width 169 height 29
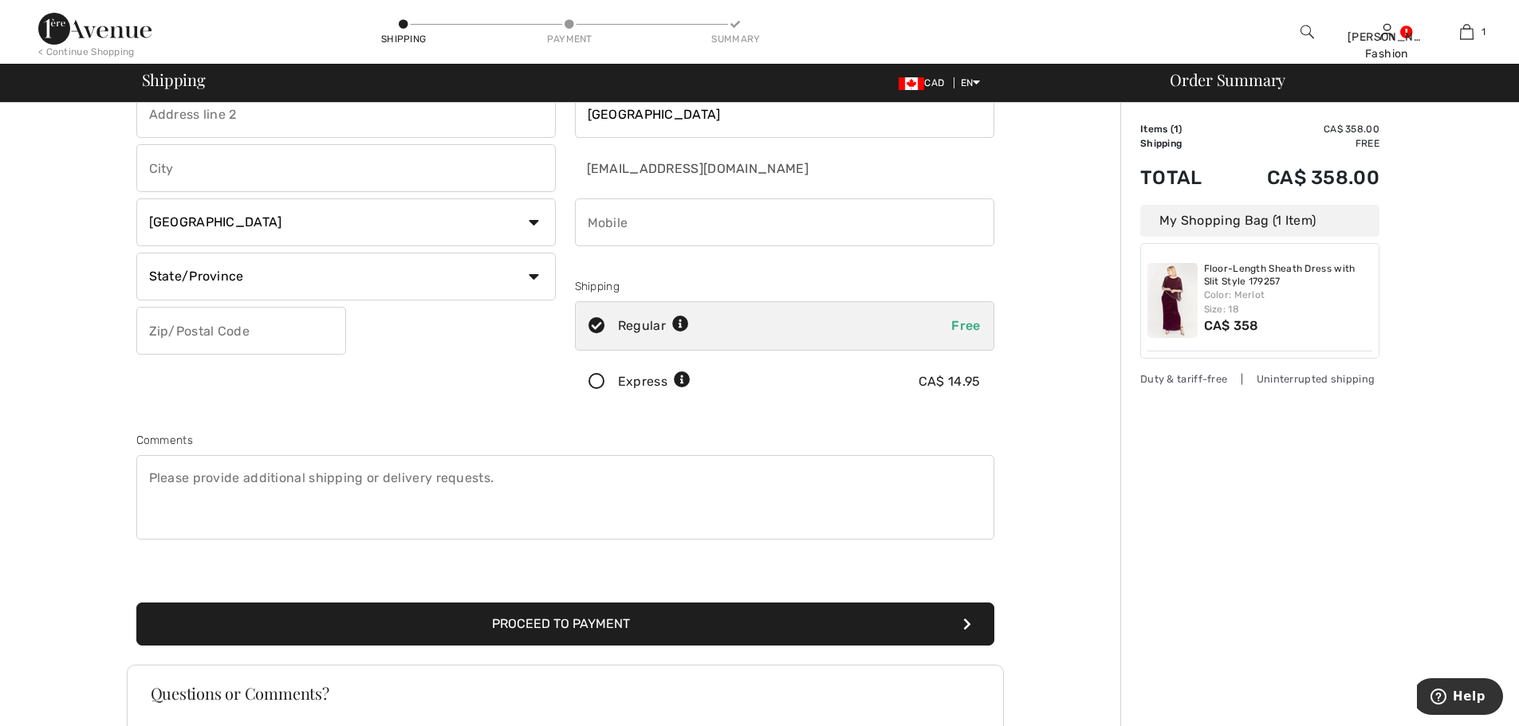
scroll to position [239, 0]
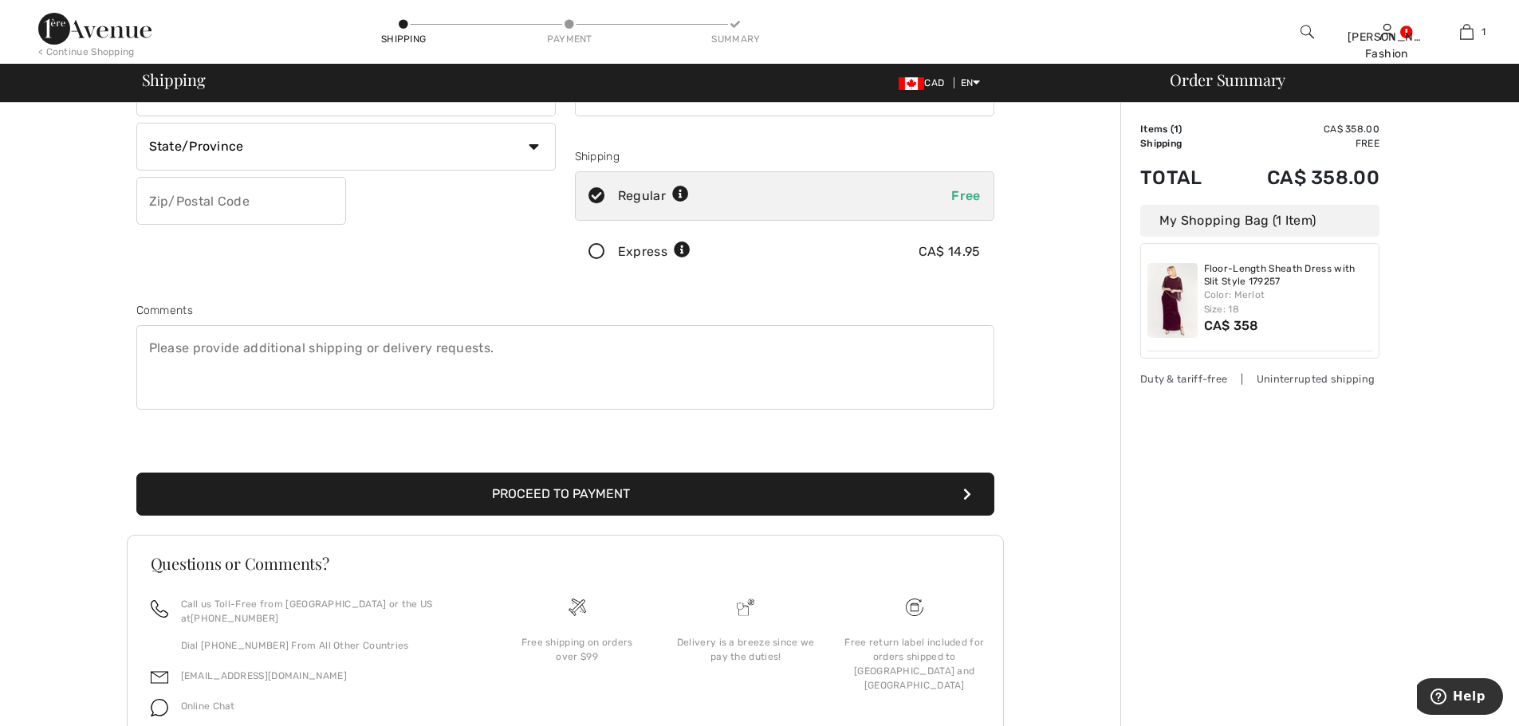
click at [625, 510] on button "Proceed to Payment" at bounding box center [565, 494] width 858 height 43
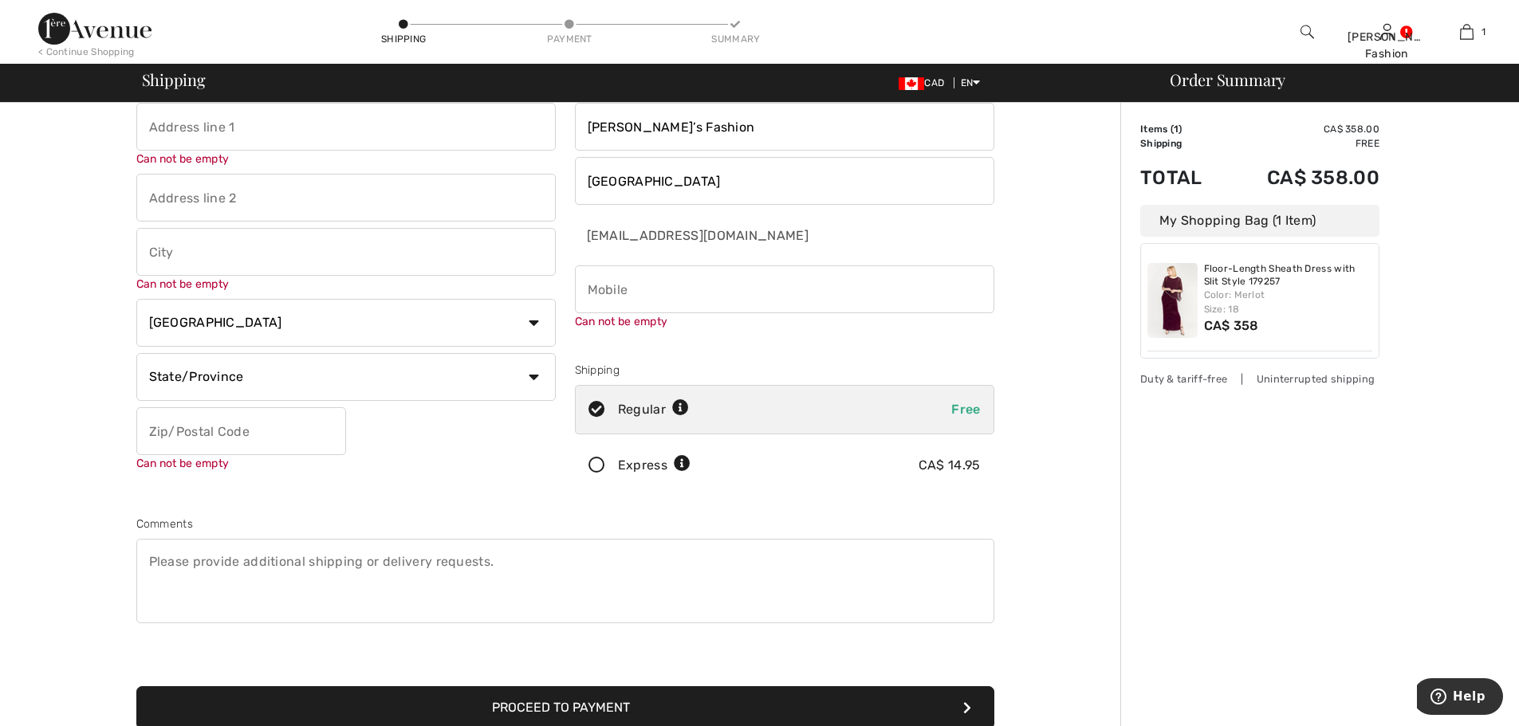
scroll to position [18, 0]
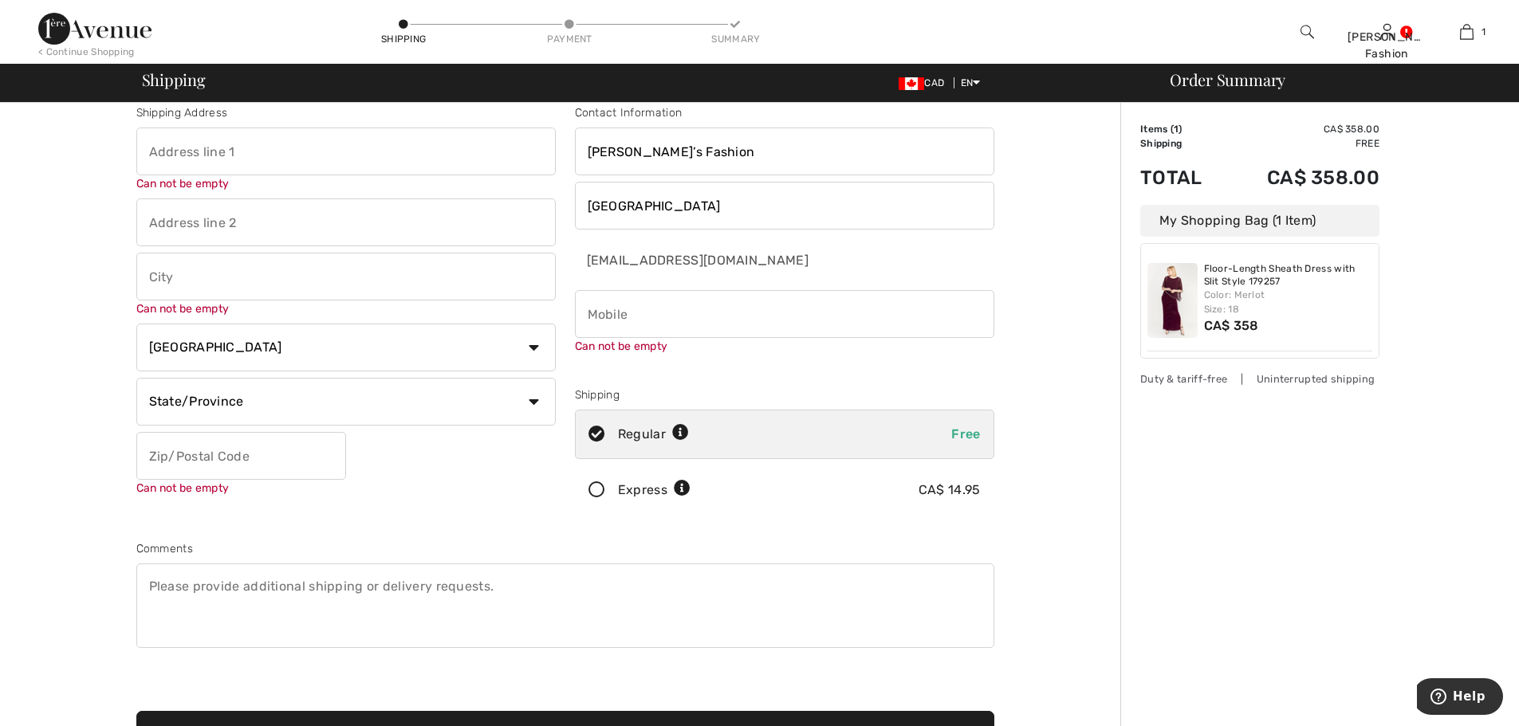
click at [695, 324] on input "phone" at bounding box center [784, 314] width 419 height 48
type input "7802467840"
type input "[STREET_ADDRESS]"
type input "2029 8882"
type input "[GEOGRAPHIC_DATA]"
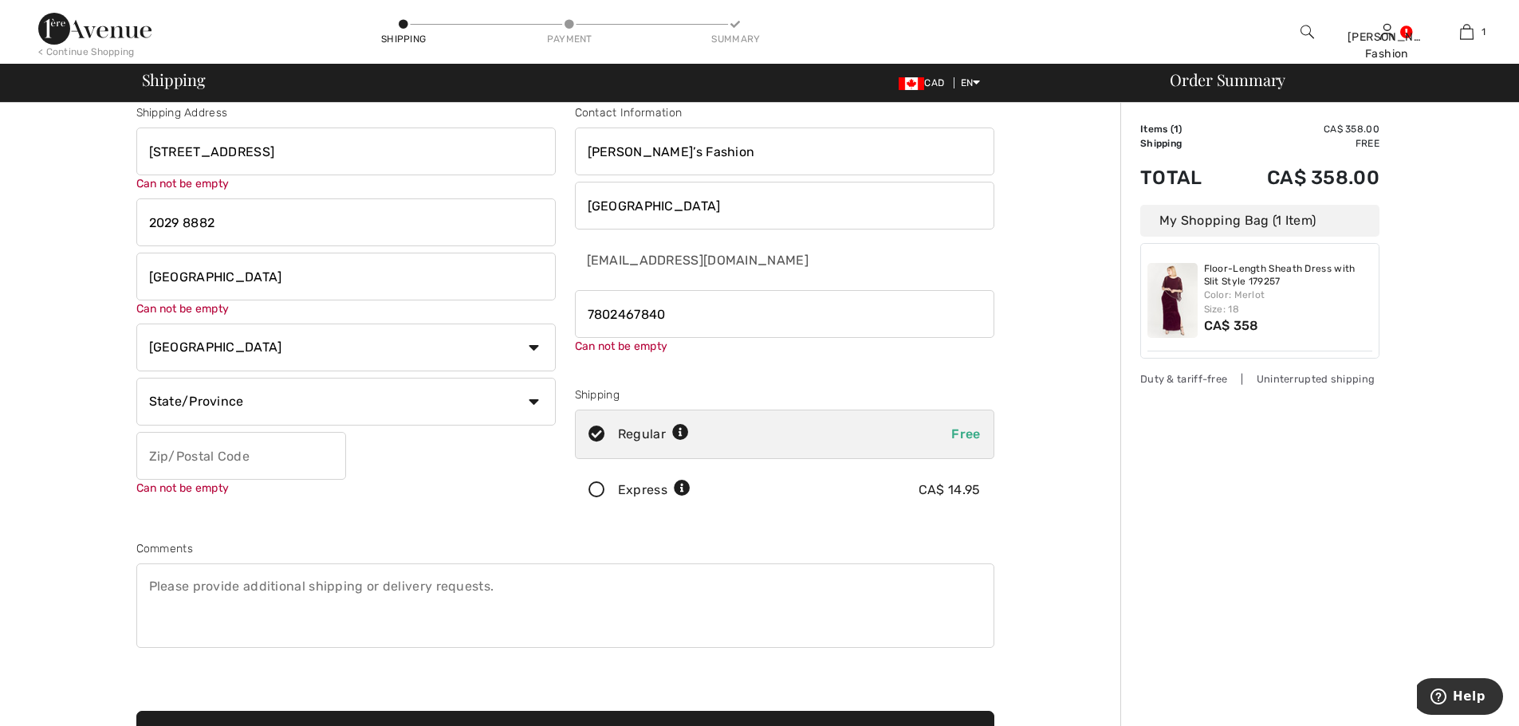
select select "AB"
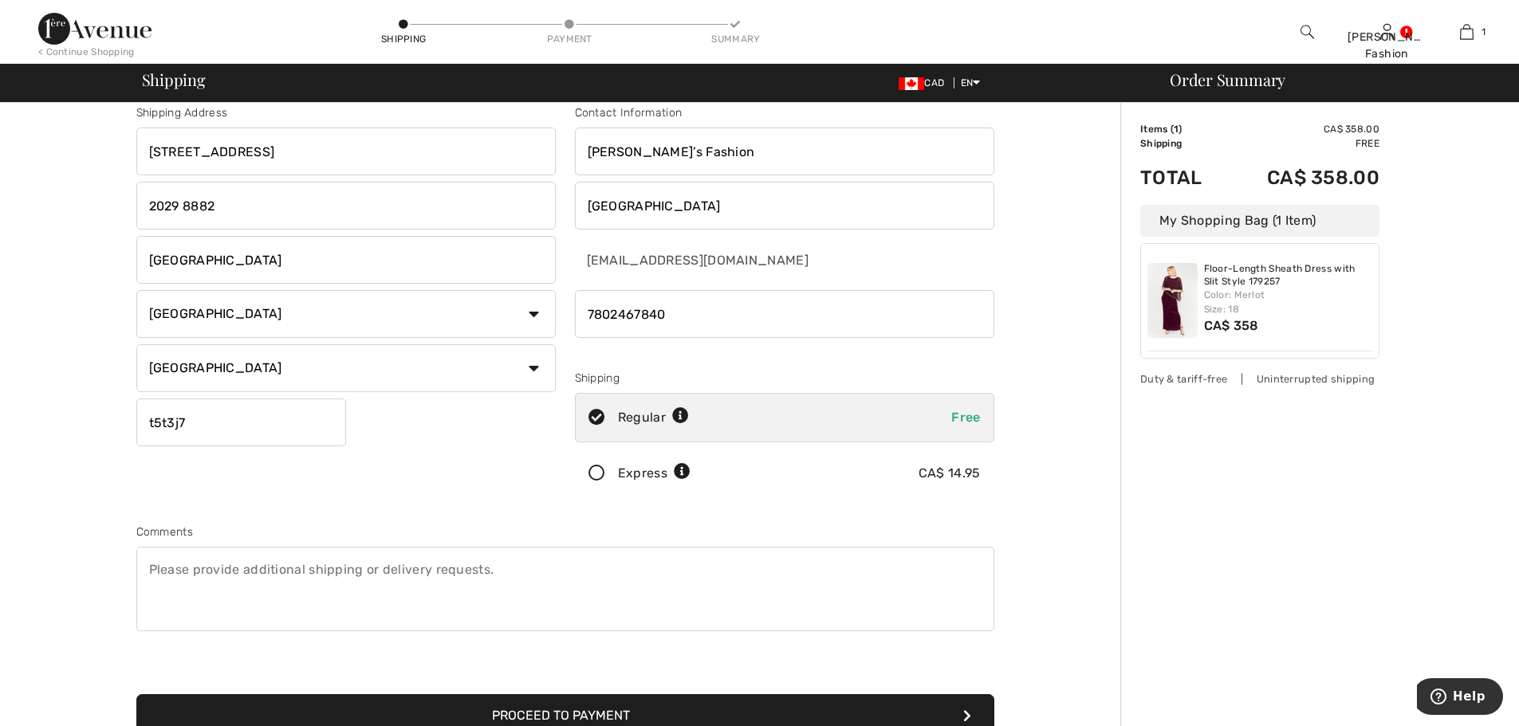
type input "T5T3J7"
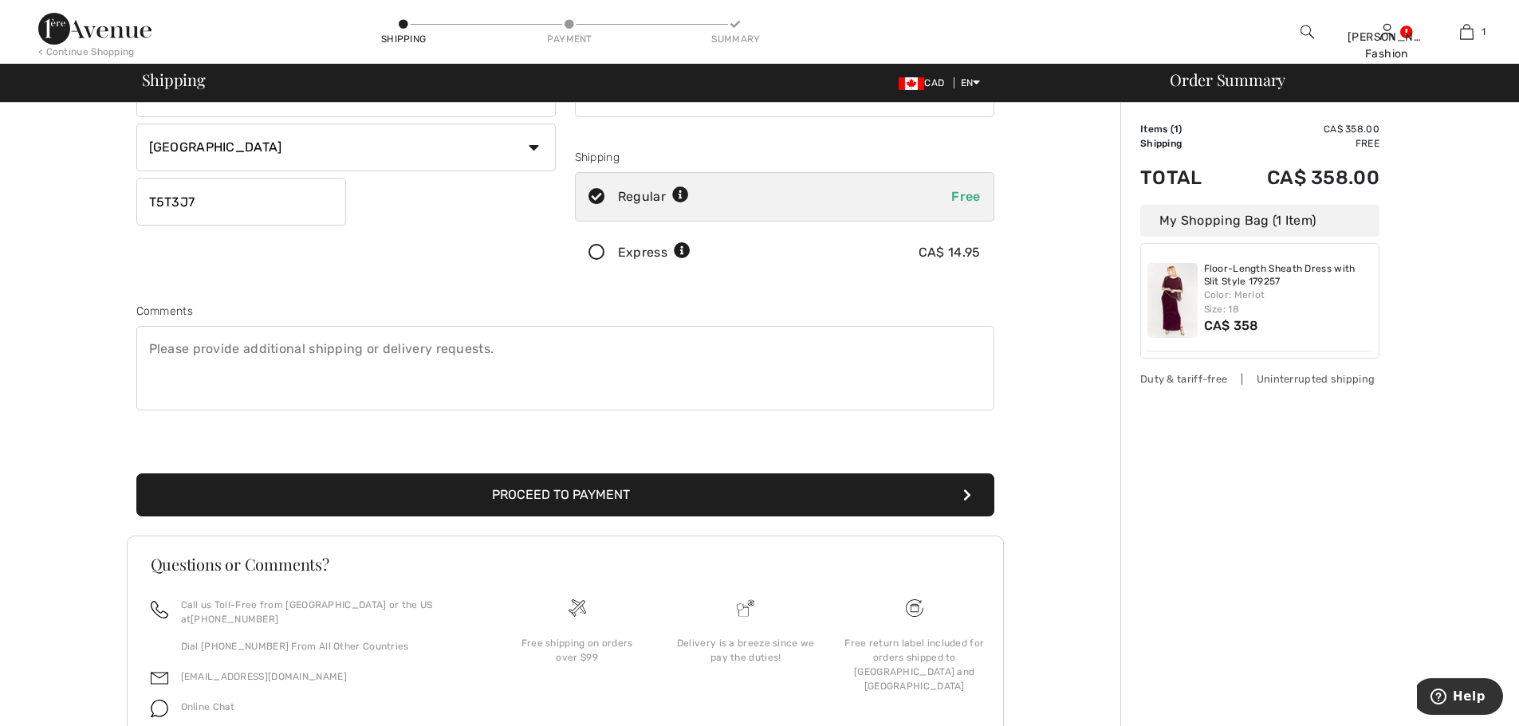
scroll to position [239, 0]
click at [594, 495] on button "Proceed to Payment" at bounding box center [565, 494] width 858 height 43
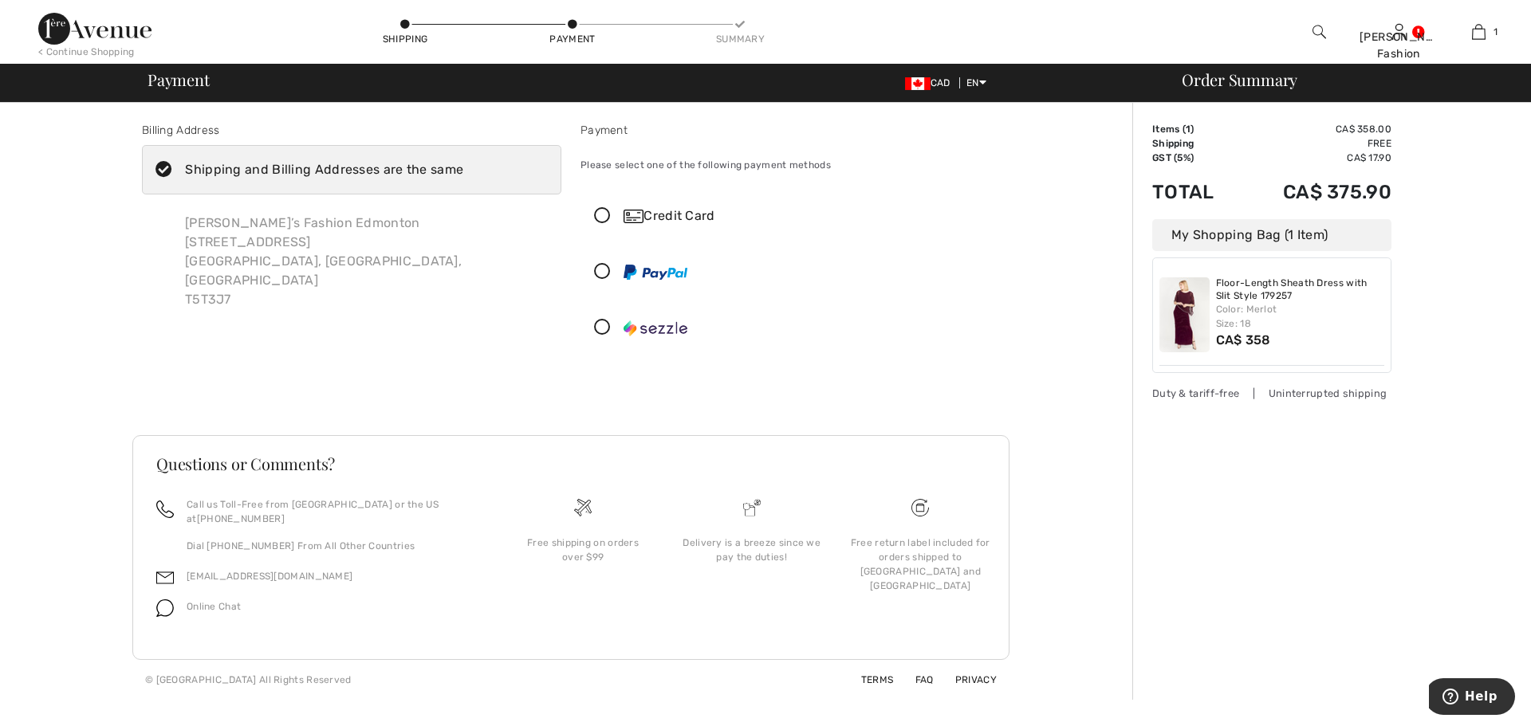
click at [604, 215] on icon at bounding box center [602, 216] width 42 height 17
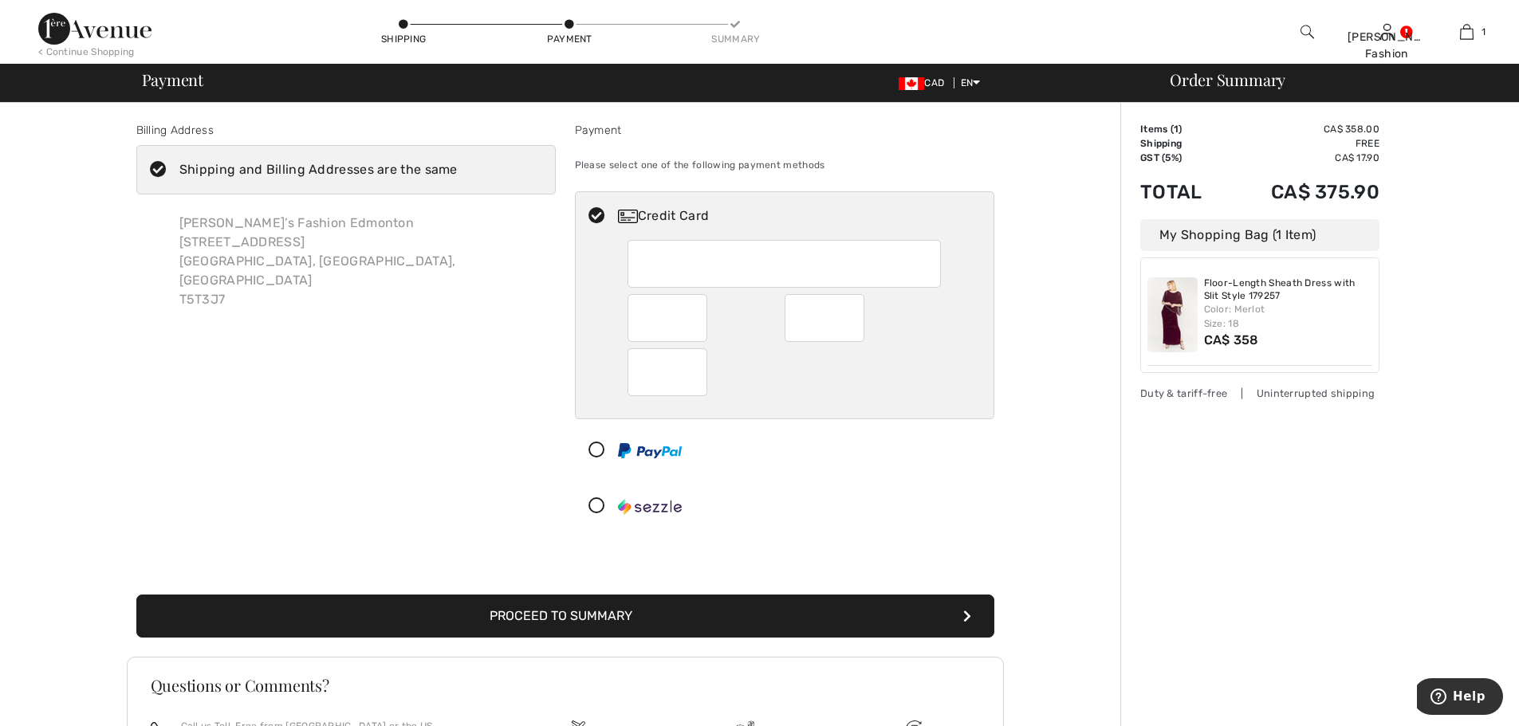
click at [669, 620] on button "Proceed to Summary" at bounding box center [565, 616] width 858 height 43
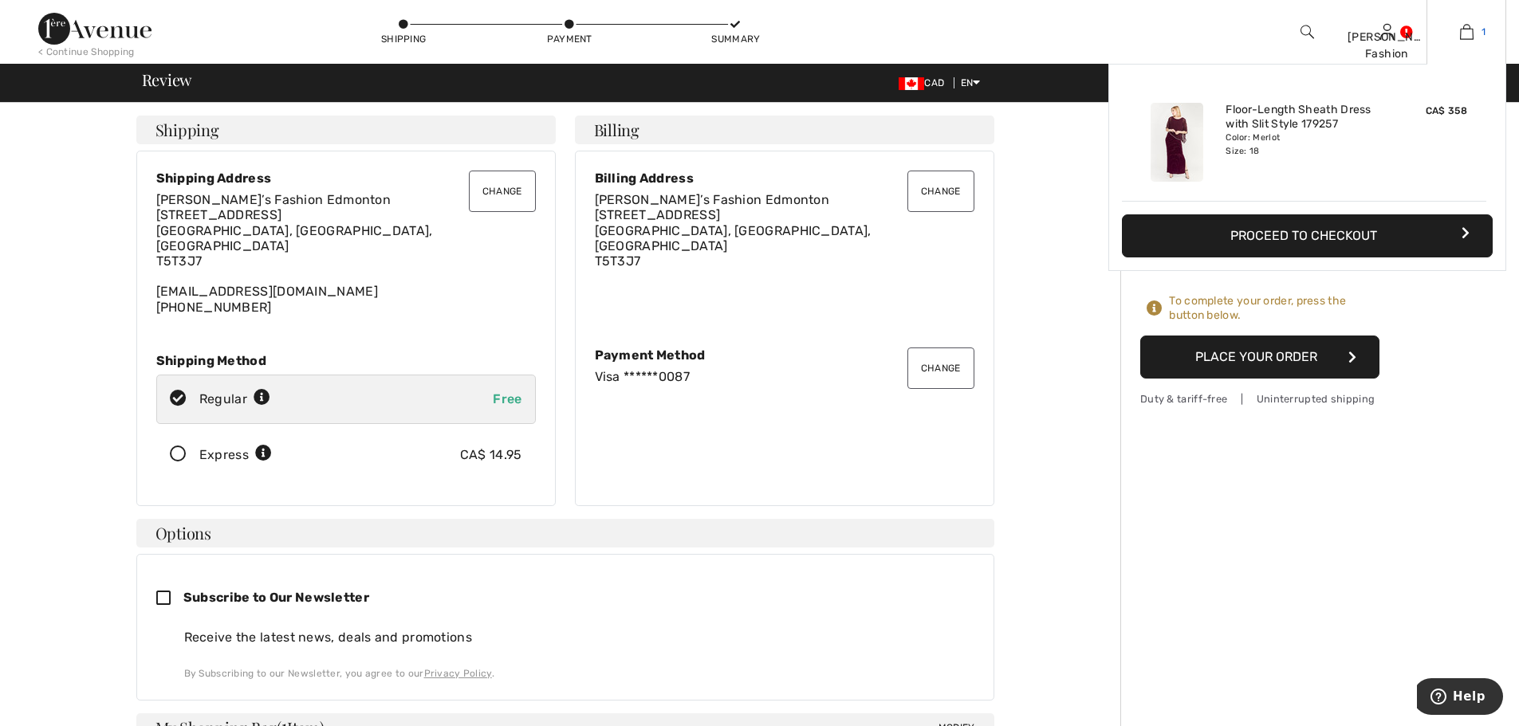
click at [1480, 28] on link "1" at bounding box center [1466, 31] width 78 height 19
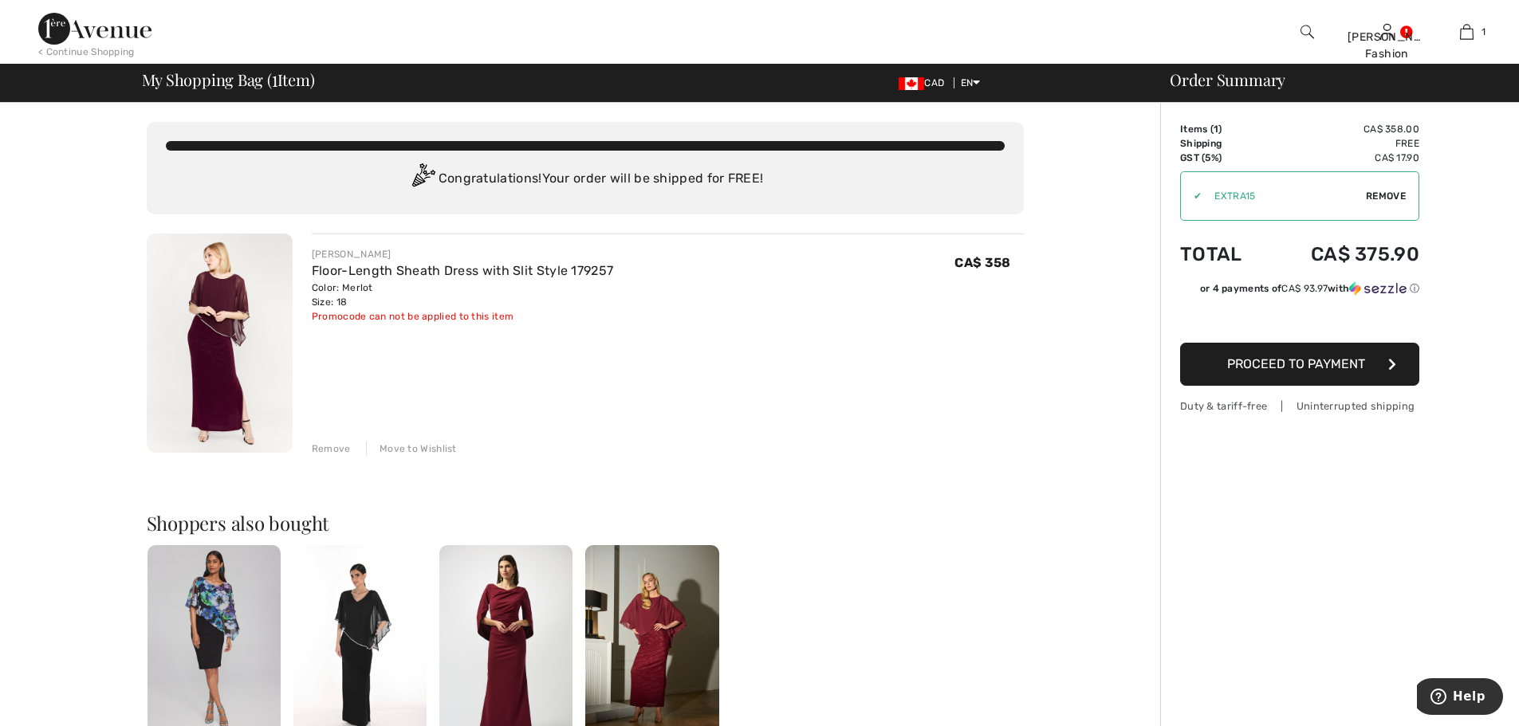
click at [345, 454] on div "Remove" at bounding box center [331, 449] width 39 height 14
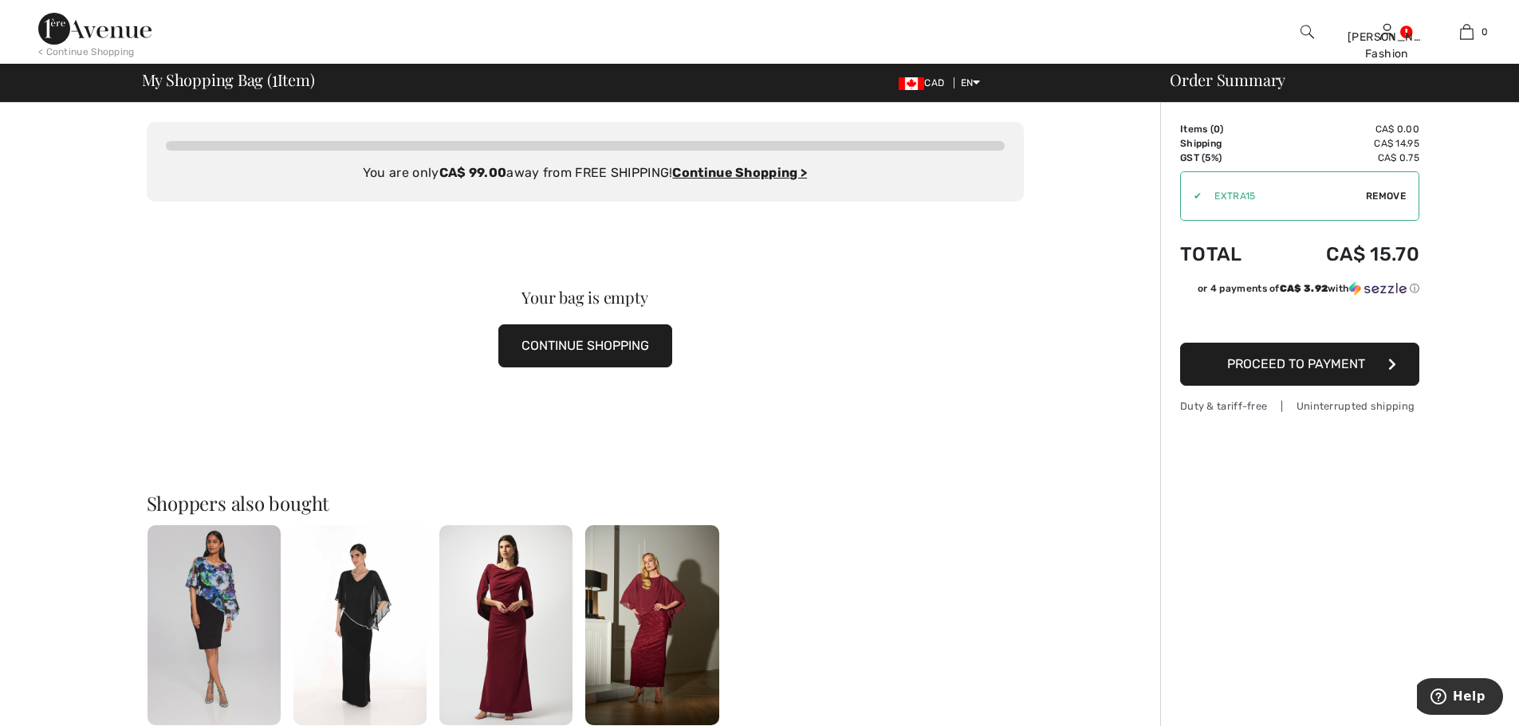
click at [74, 32] on img at bounding box center [94, 29] width 113 height 32
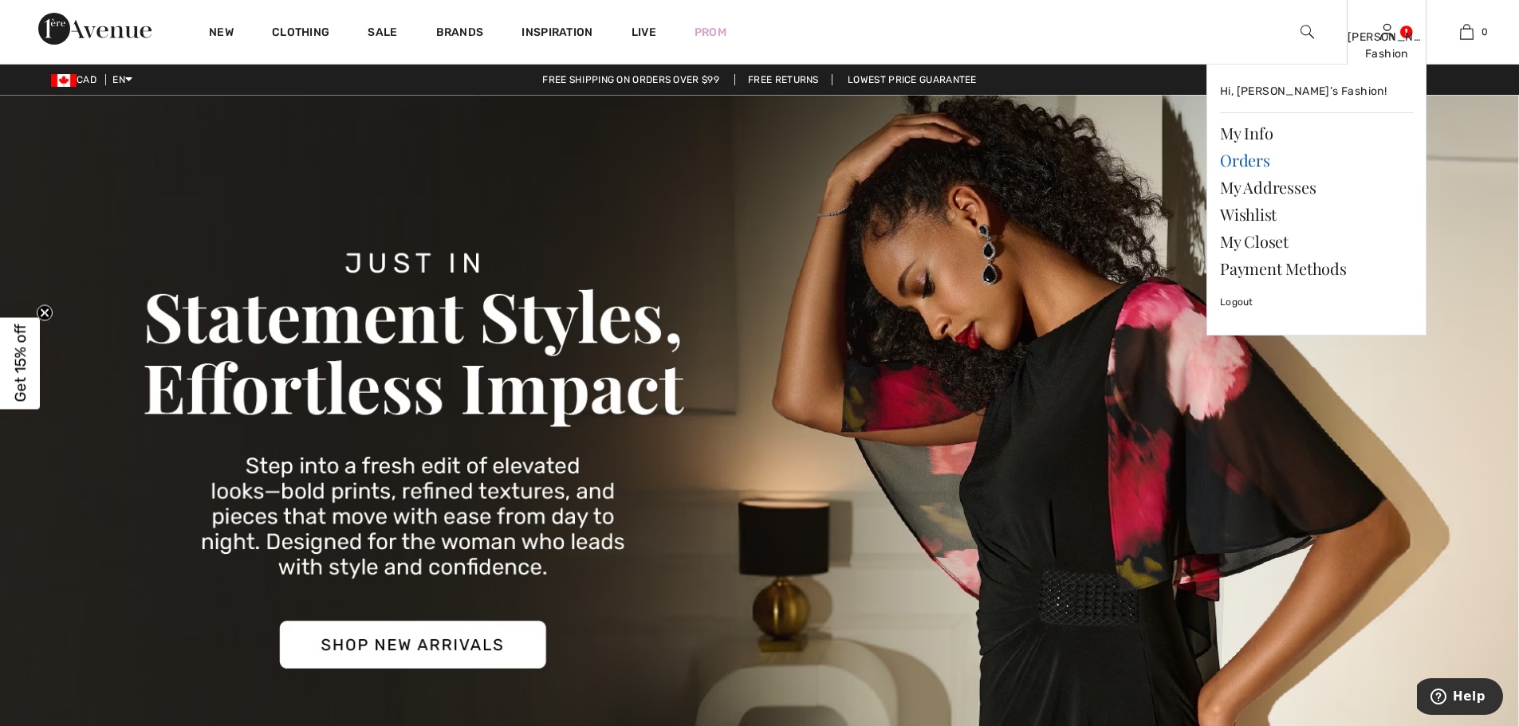
click at [1246, 157] on link "Orders" at bounding box center [1316, 160] width 193 height 27
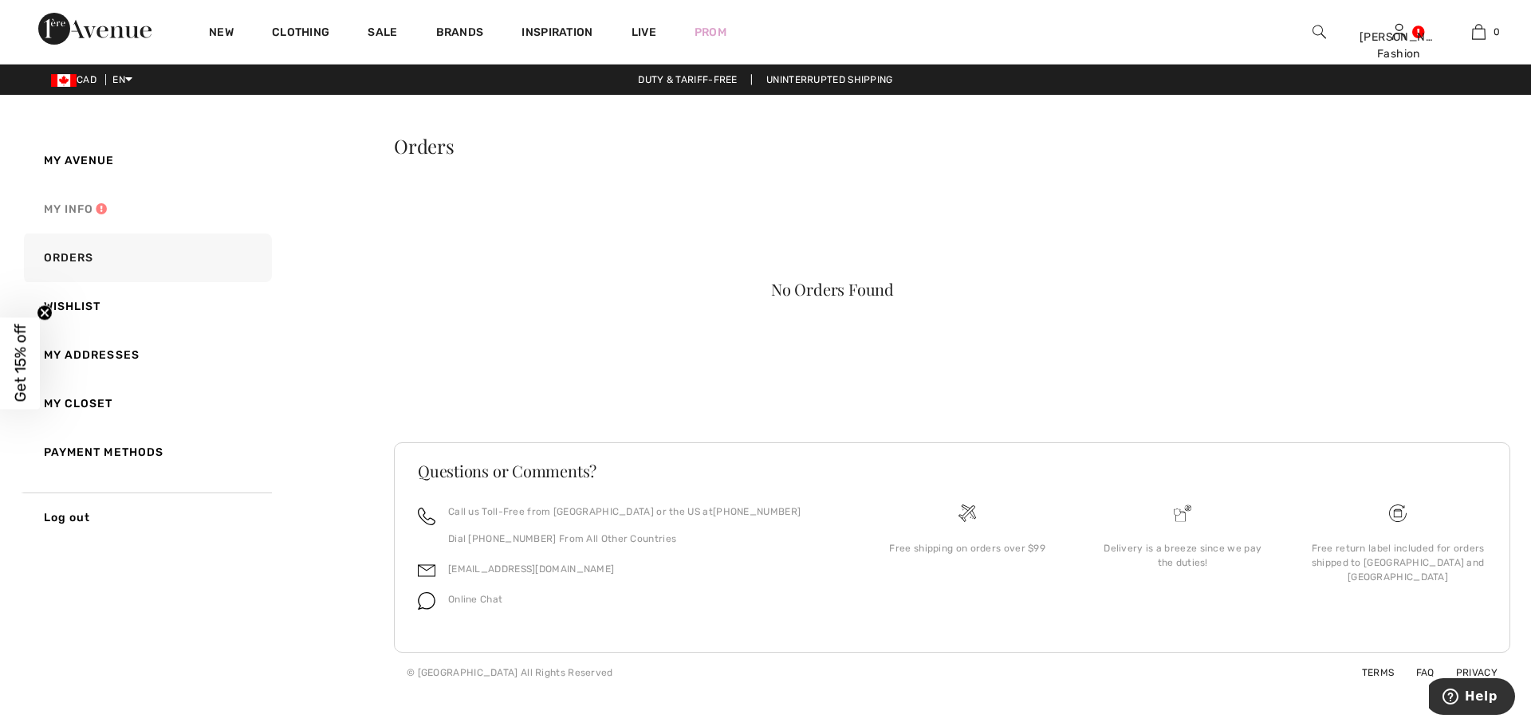
click at [61, 207] on link "My Info" at bounding box center [146, 209] width 251 height 49
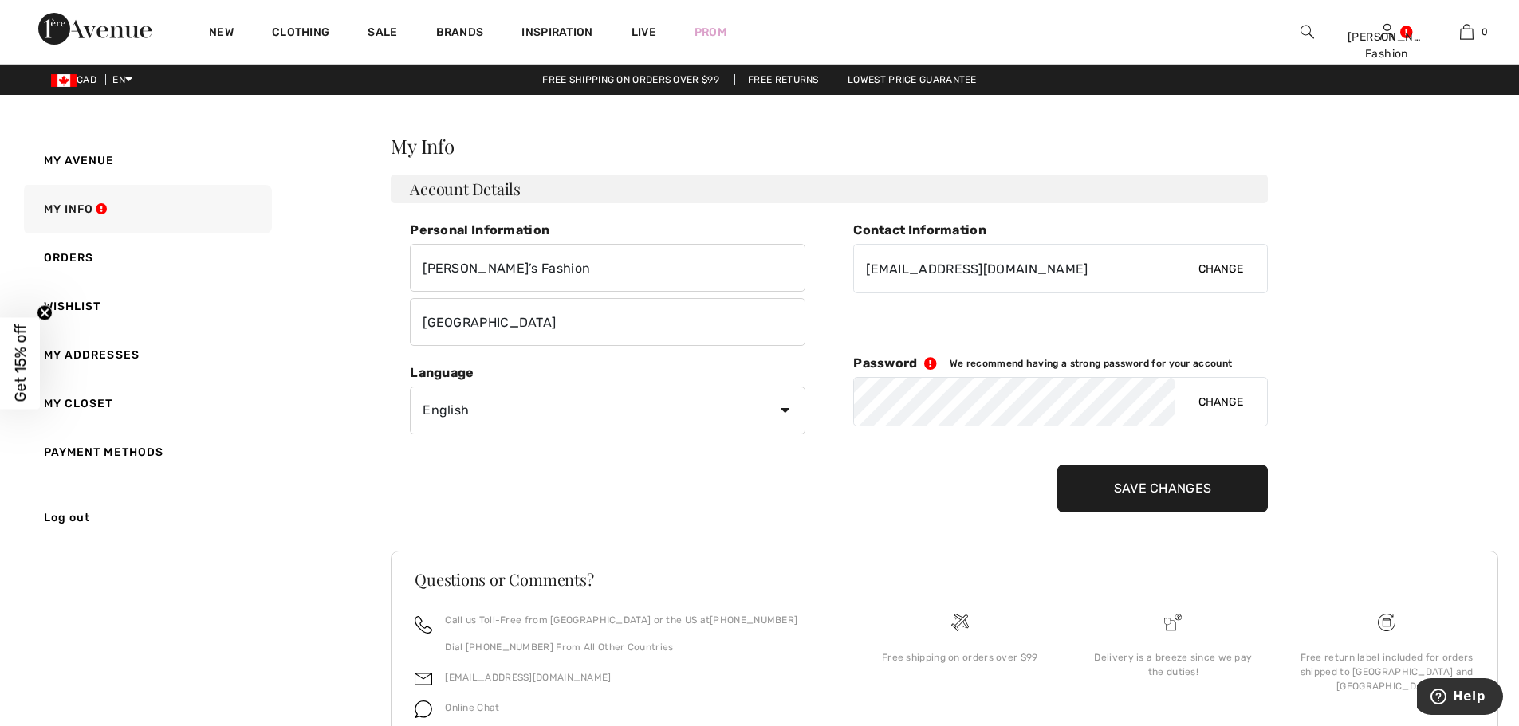
click at [1209, 394] on button "Change" at bounding box center [1221, 402] width 92 height 48
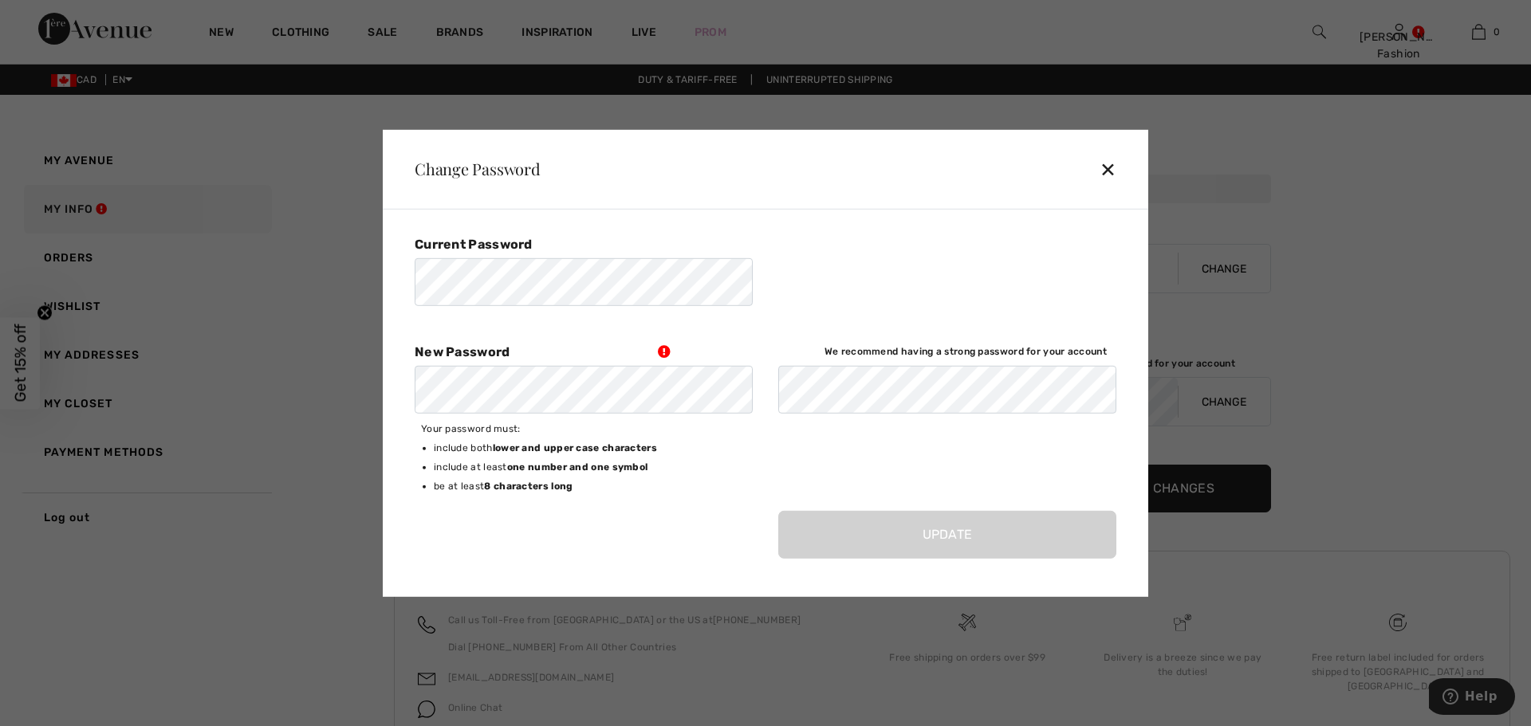
click at [1106, 167] on div "✕" at bounding box center [1115, 168] width 30 height 33
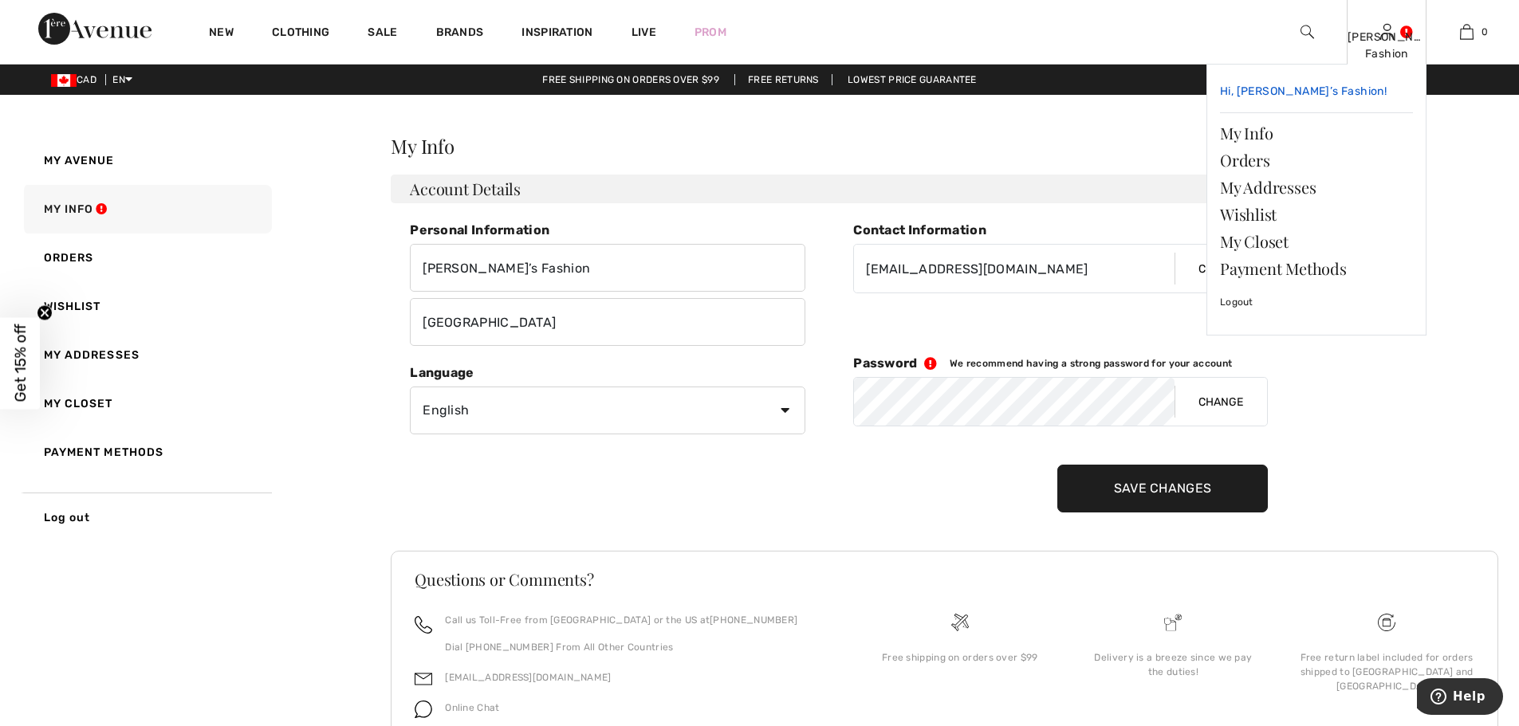
click at [1273, 88] on span "Hi, [PERSON_NAME]’s Fashion!" at bounding box center [1303, 92] width 167 height 14
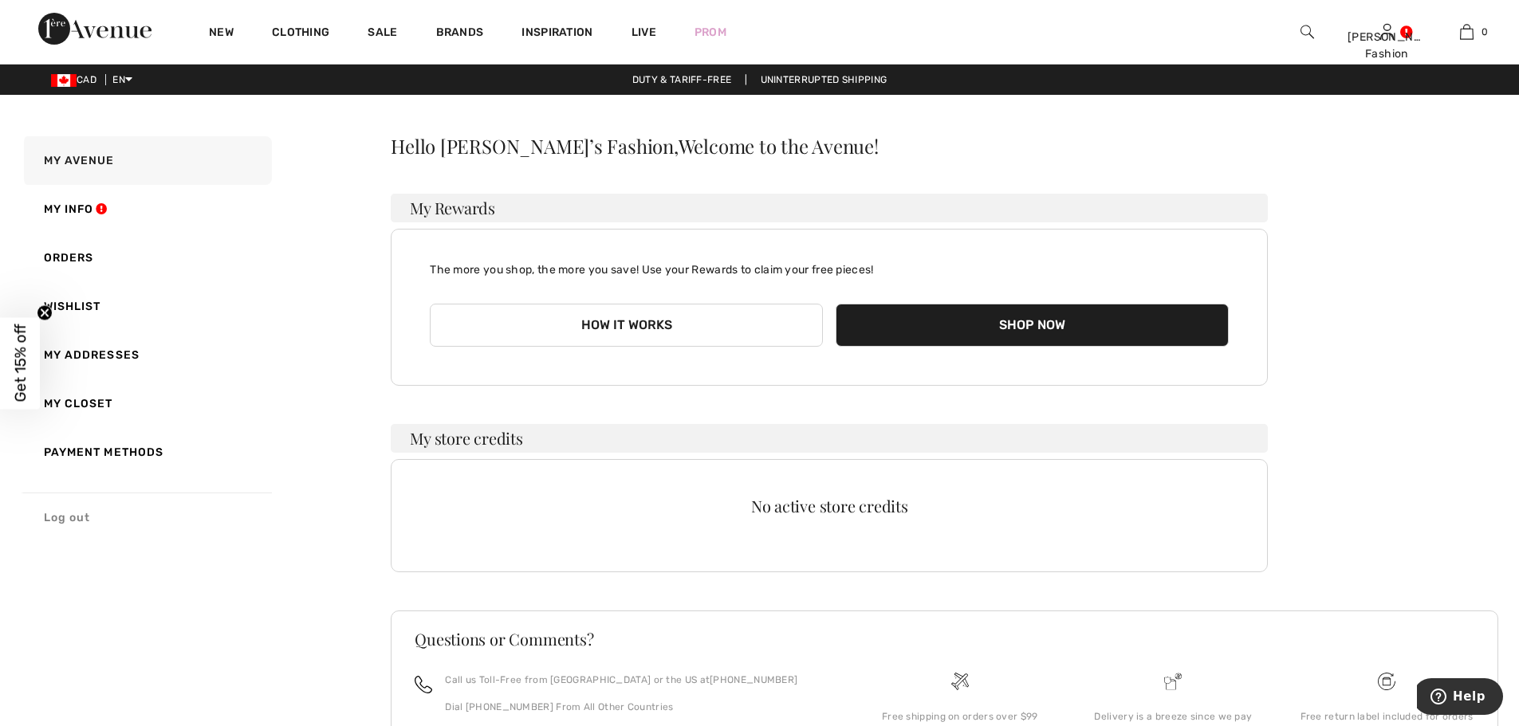
click at [62, 519] on link "Log out" at bounding box center [146, 517] width 251 height 49
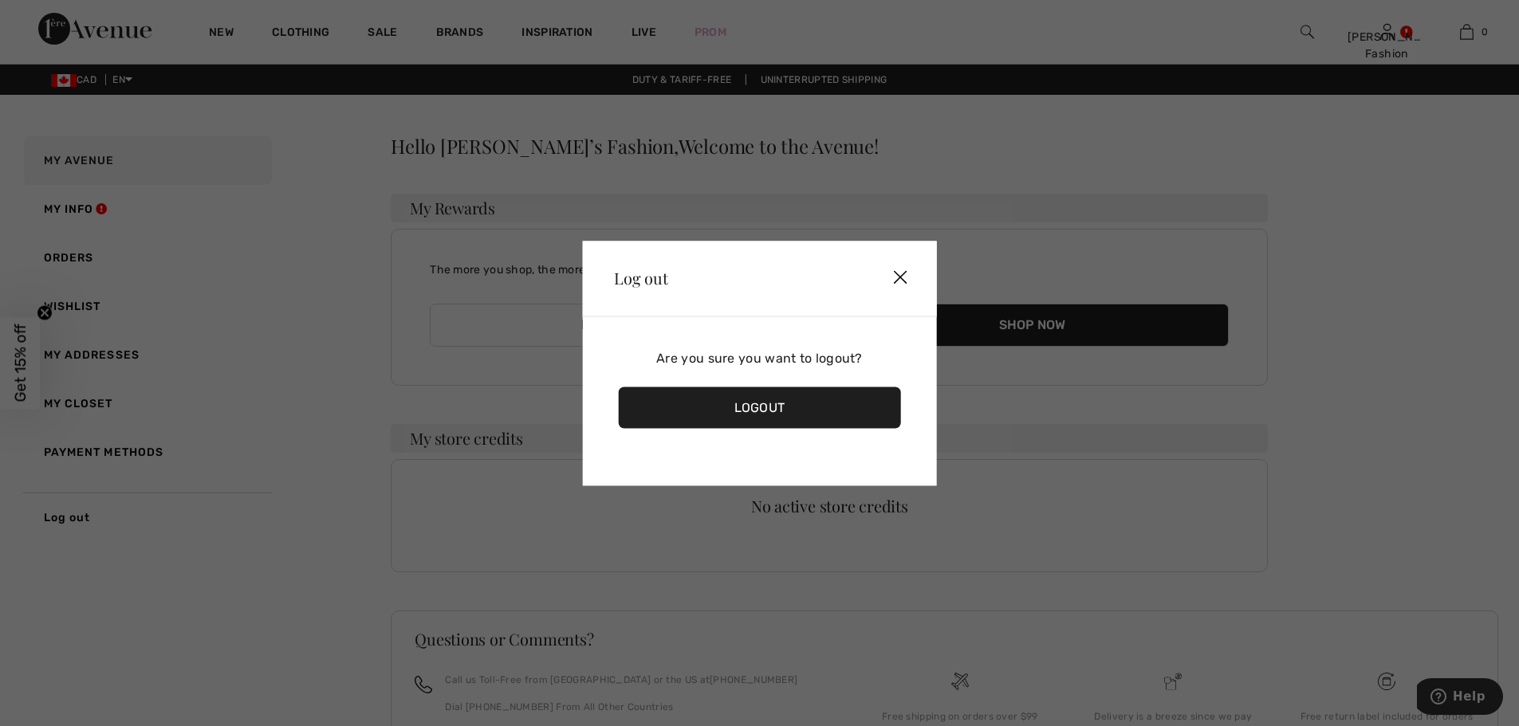
click at [828, 410] on div "Logout" at bounding box center [759, 407] width 283 height 41
